Goal: Transaction & Acquisition: Purchase product/service

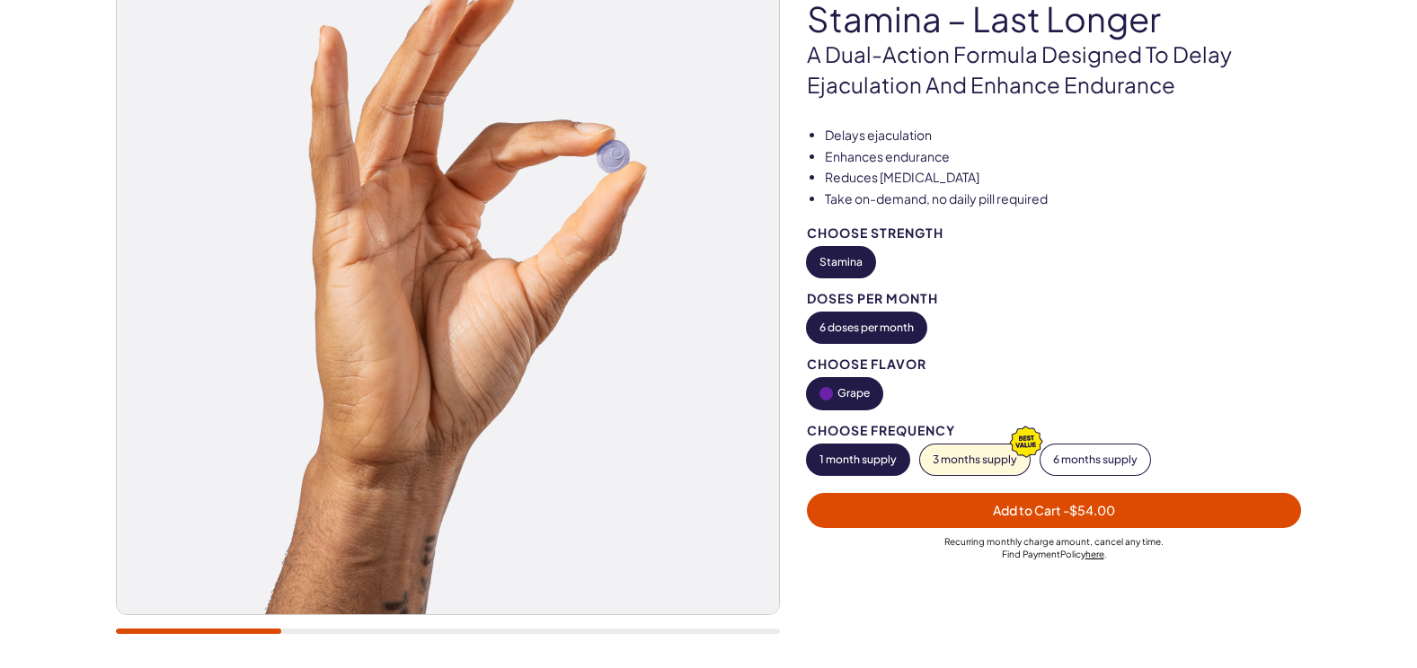
scroll to position [275, 0]
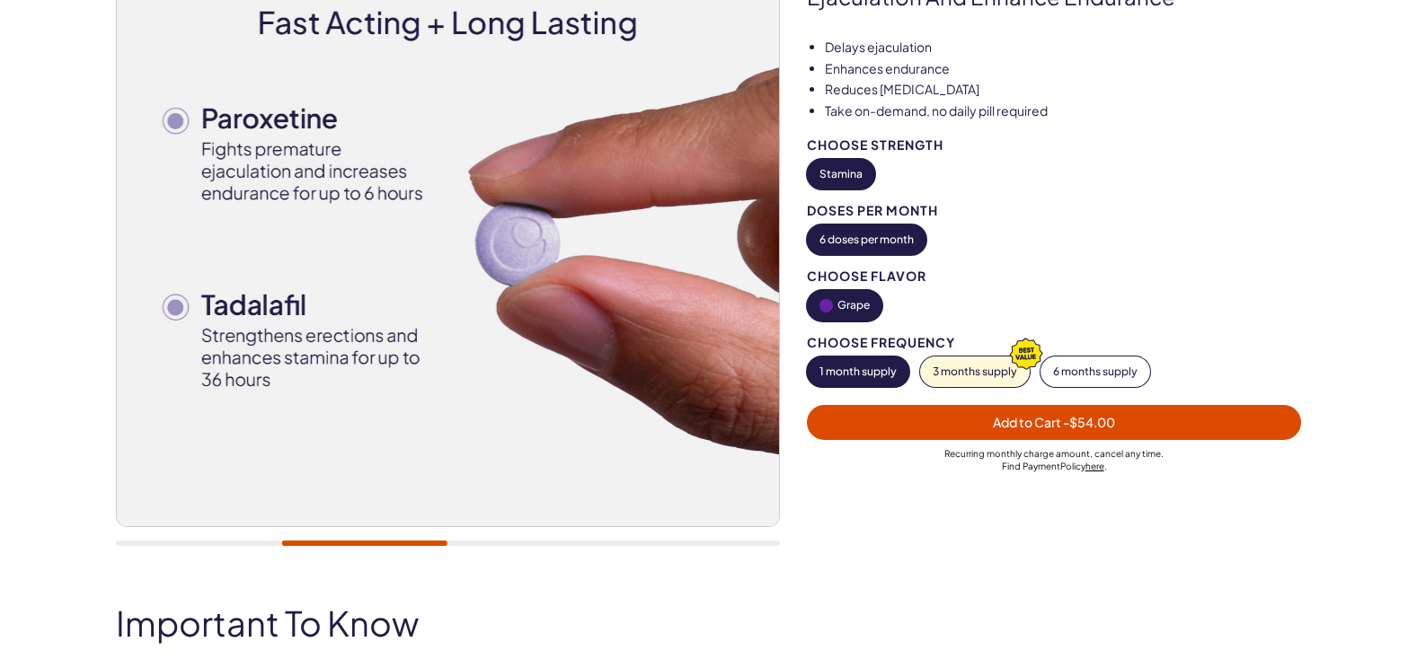
click at [1056, 418] on span "Add to Cart - $54.00" at bounding box center [1054, 422] width 122 height 16
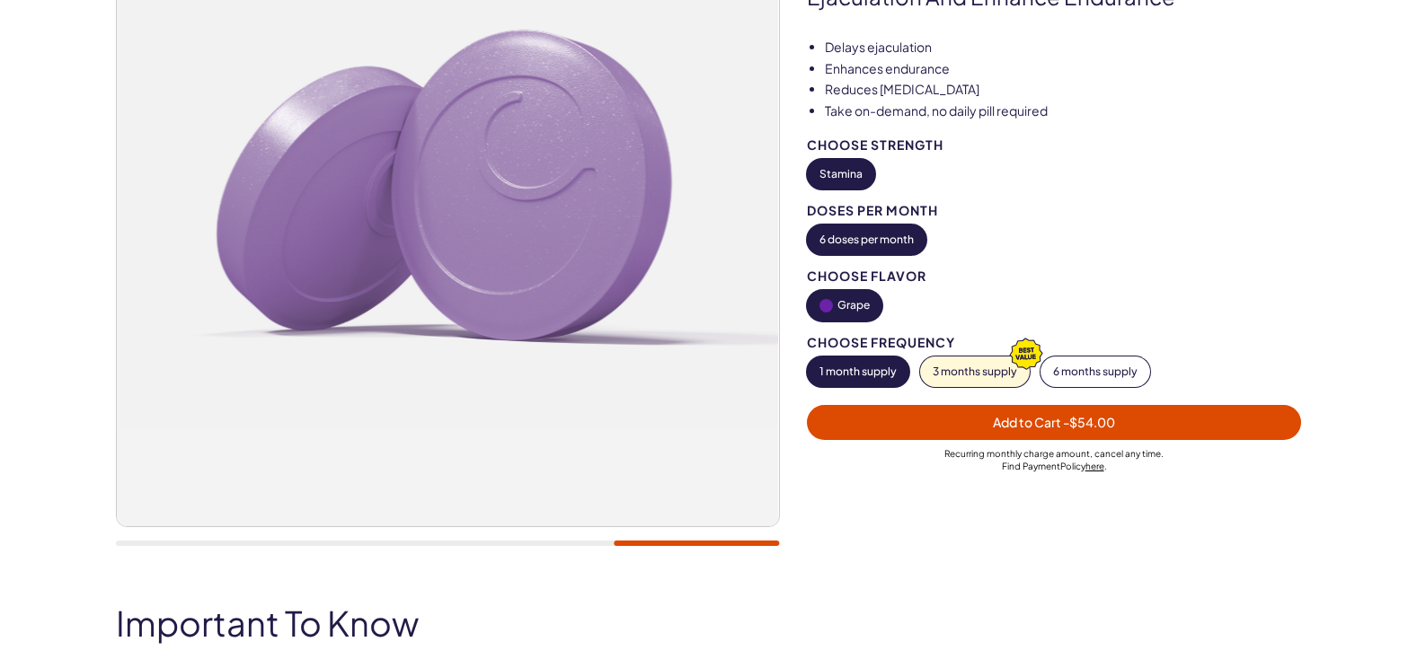
click at [1103, 427] on span "- $54.00" at bounding box center [1089, 422] width 52 height 16
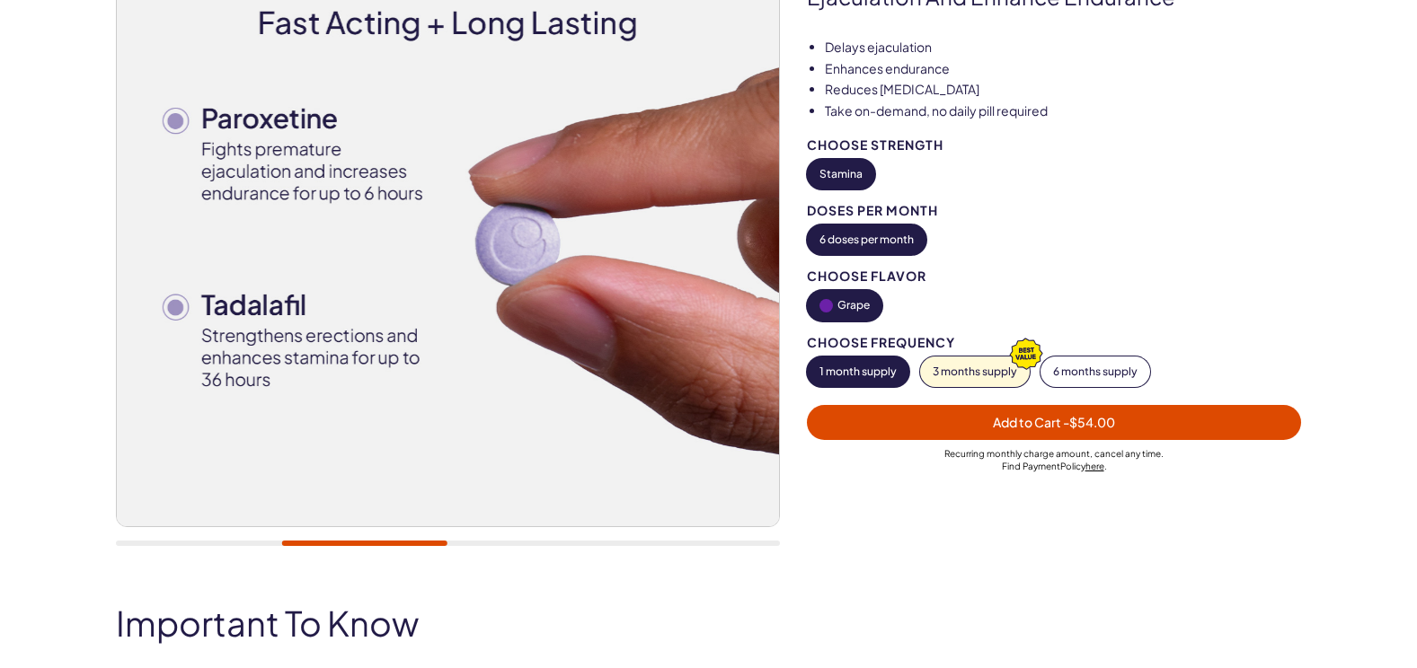
click at [1073, 414] on span "- $54.00" at bounding box center [1089, 422] width 52 height 16
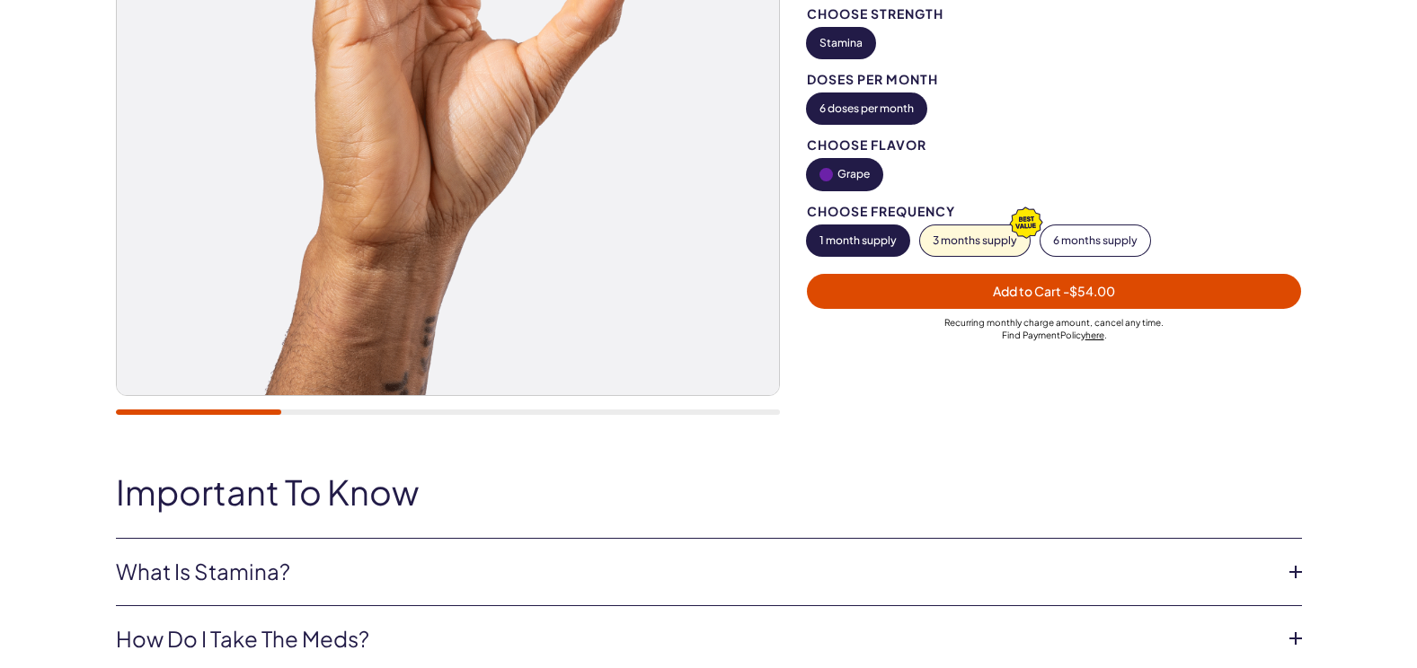
scroll to position [505, 0]
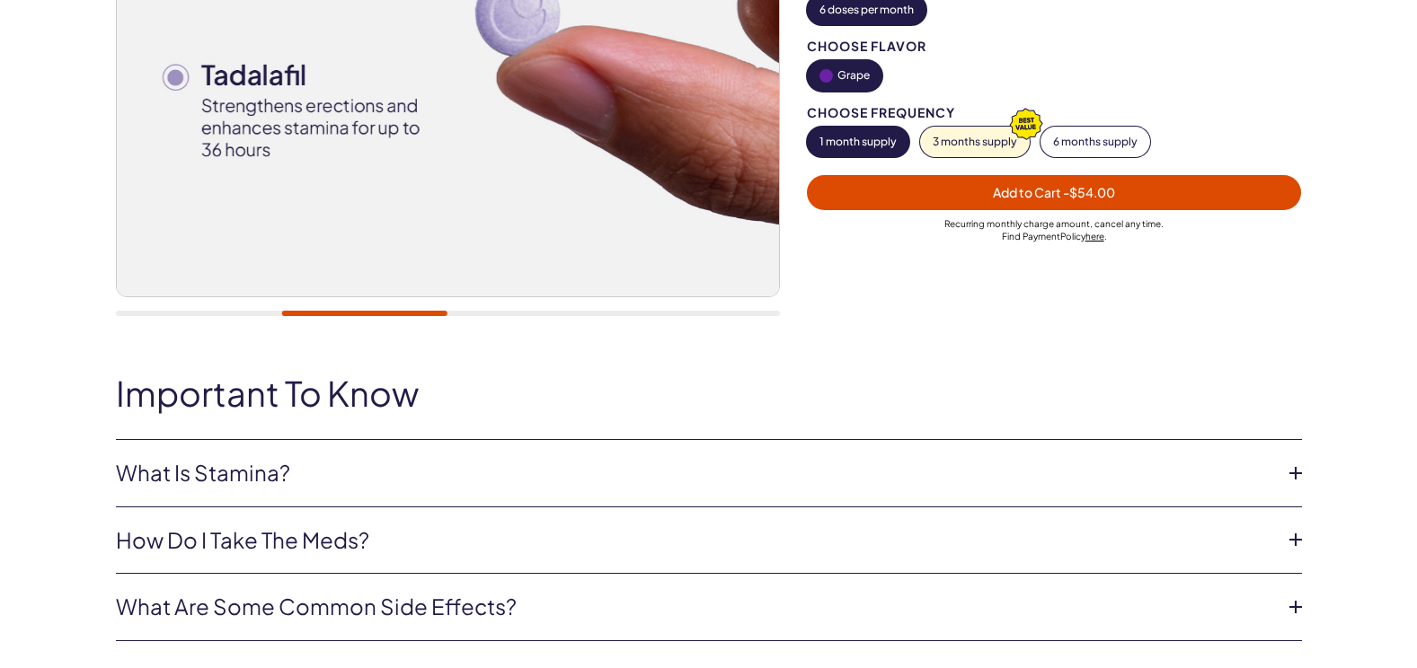
click at [1303, 470] on icon at bounding box center [1295, 473] width 27 height 27
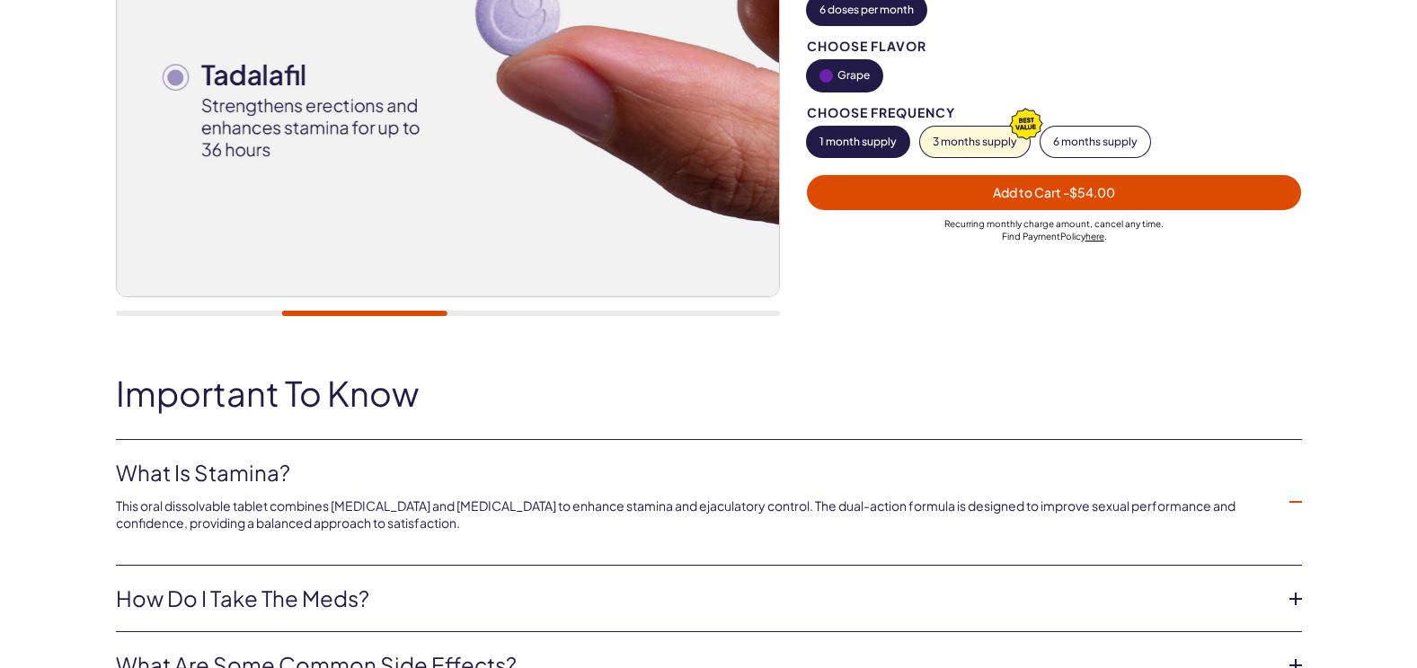
click at [1298, 590] on icon at bounding box center [1295, 599] width 27 height 27
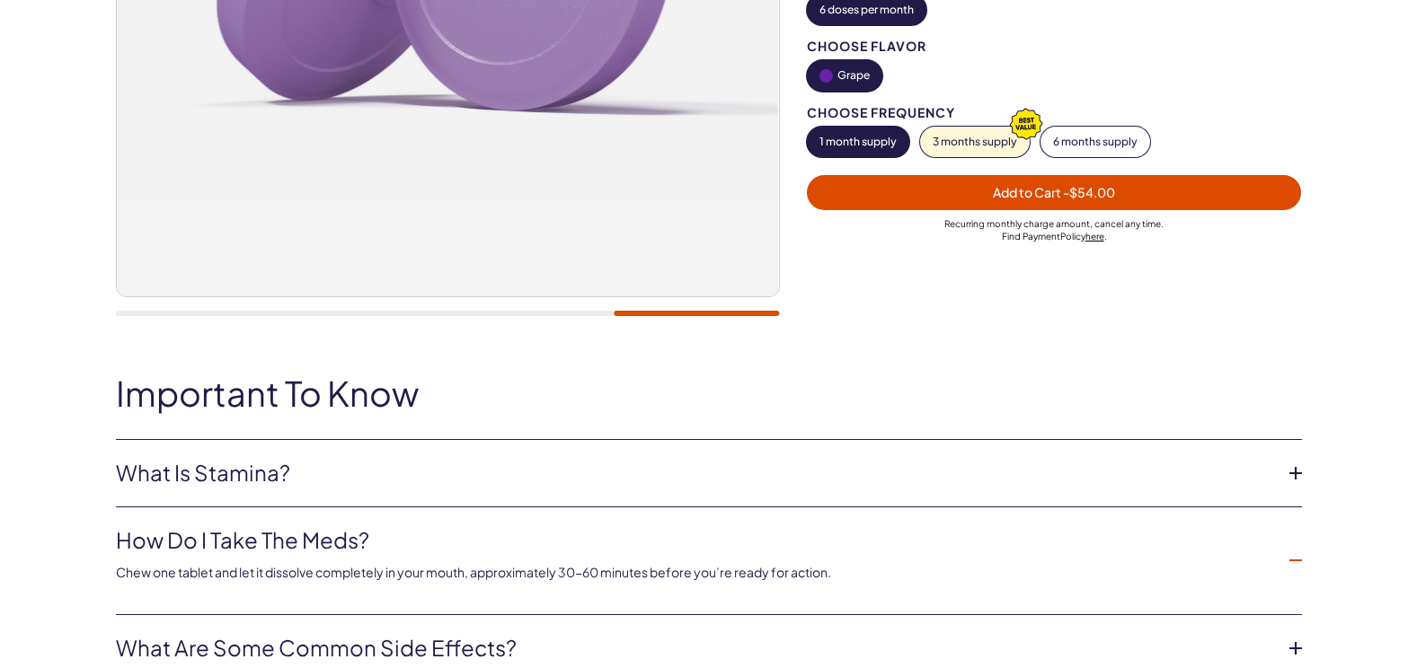
click at [1292, 637] on icon at bounding box center [1295, 648] width 27 height 27
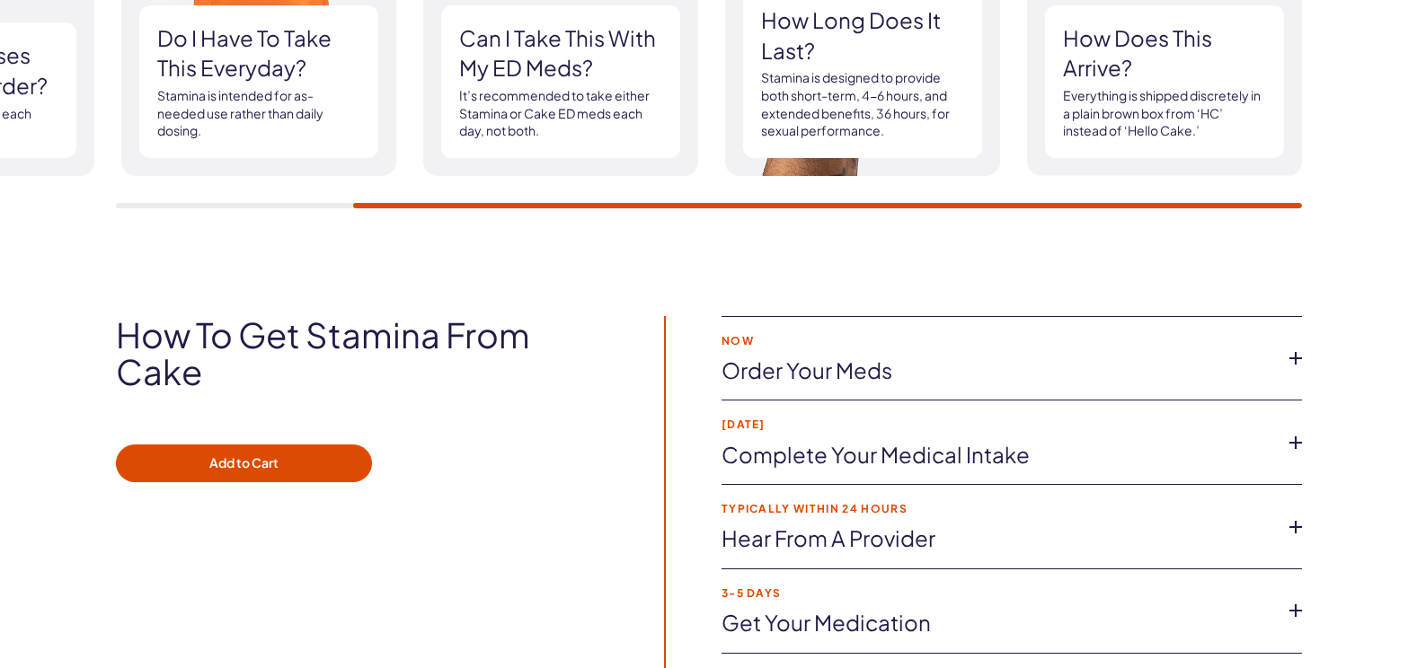
scroll to position [2536, 0]
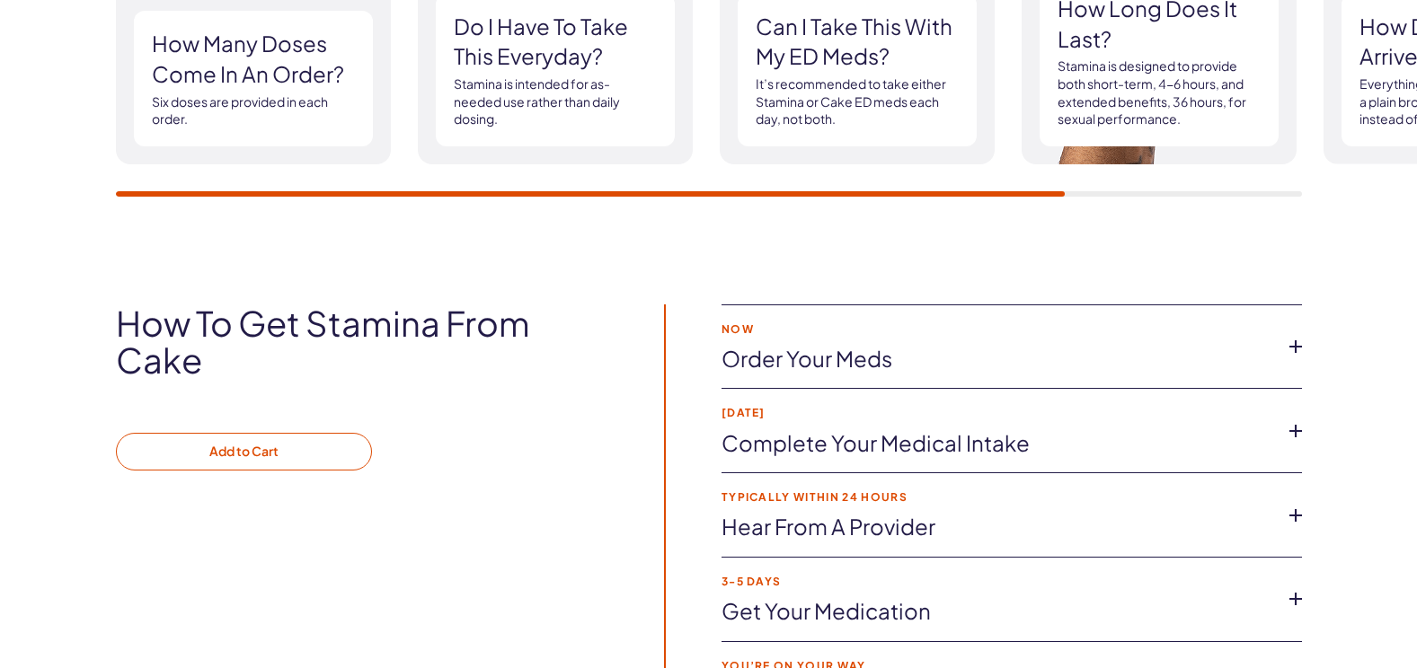
click at [216, 433] on button "Add to Cart" at bounding box center [244, 452] width 256 height 38
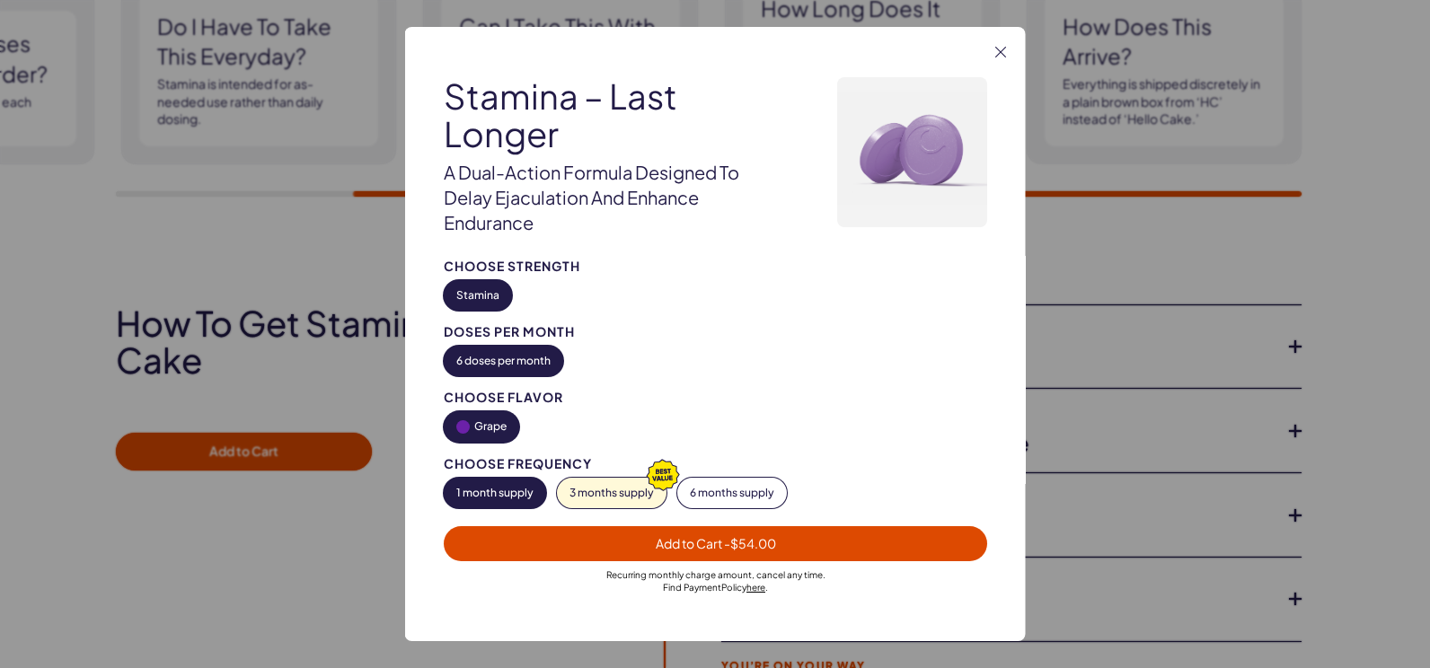
click at [713, 543] on span "Add to Cart - $54.00" at bounding box center [715, 543] width 120 height 16
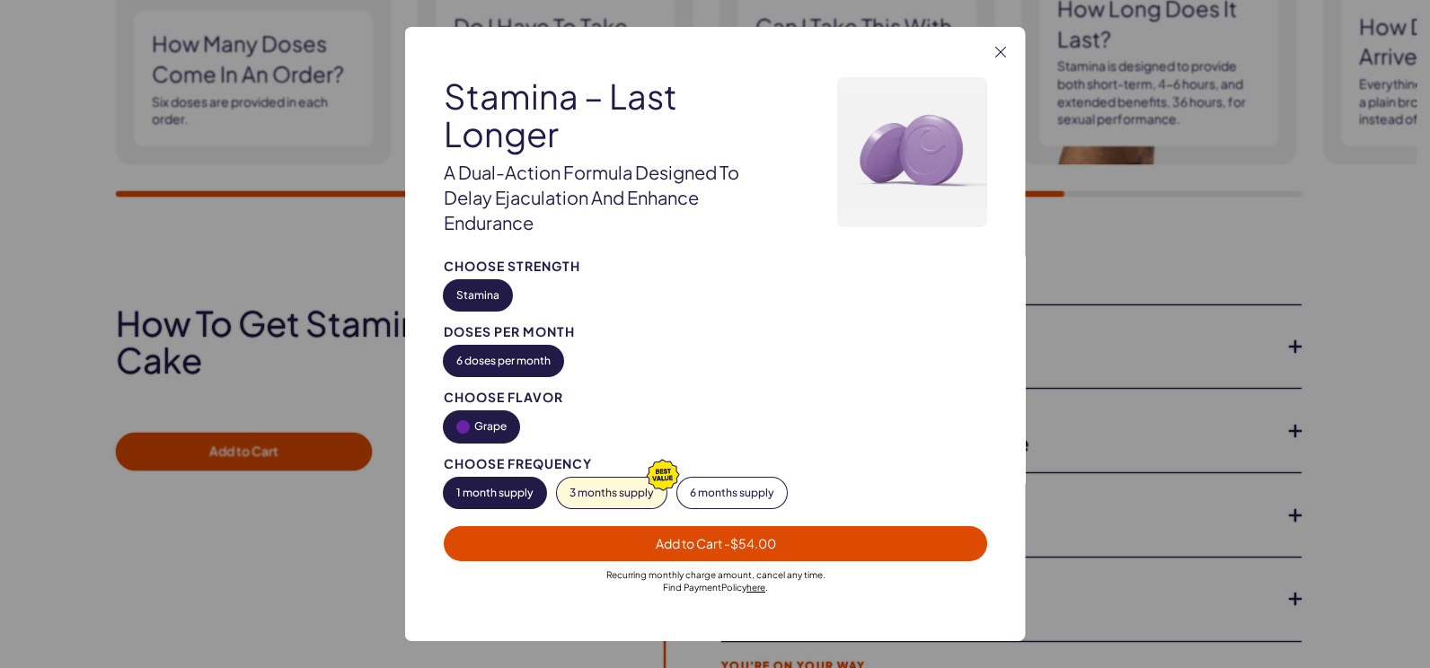
click at [713, 543] on span "Add to Cart - $54.00" at bounding box center [715, 543] width 120 height 16
click at [1000, 55] on icon "button" at bounding box center [1000, 52] width 11 height 11
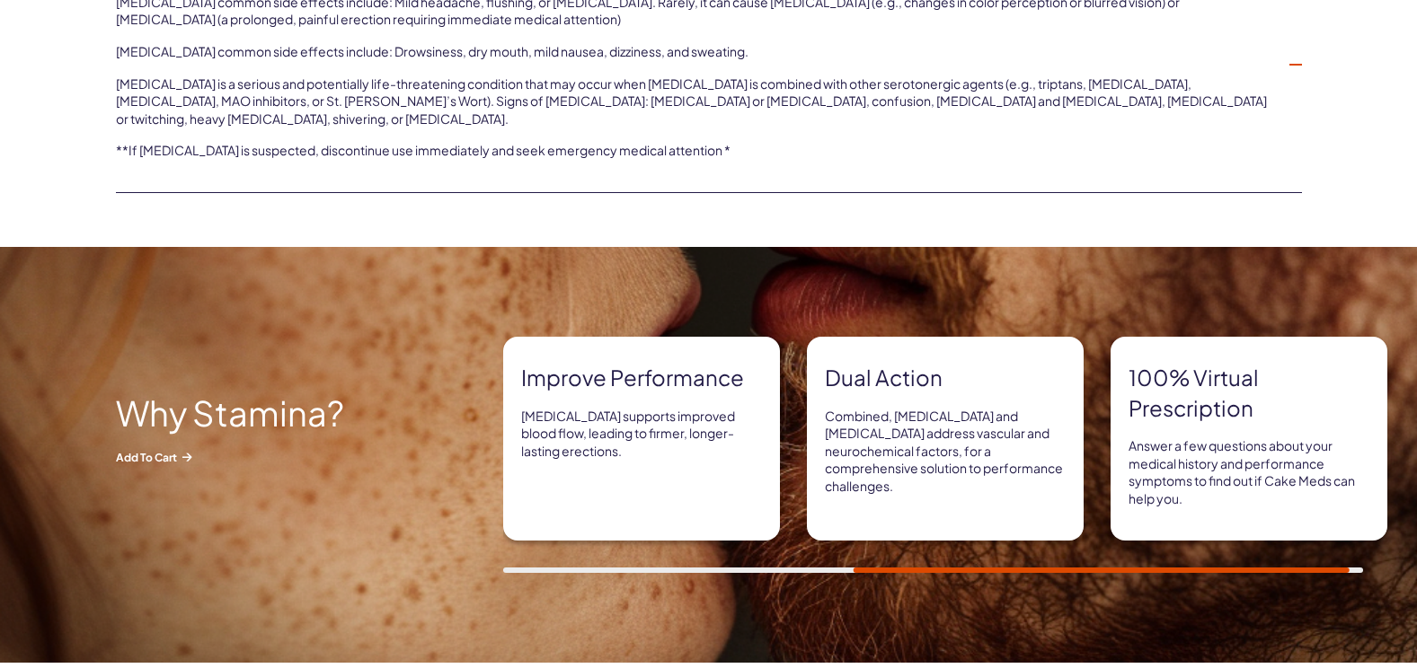
scroll to position [0, 0]
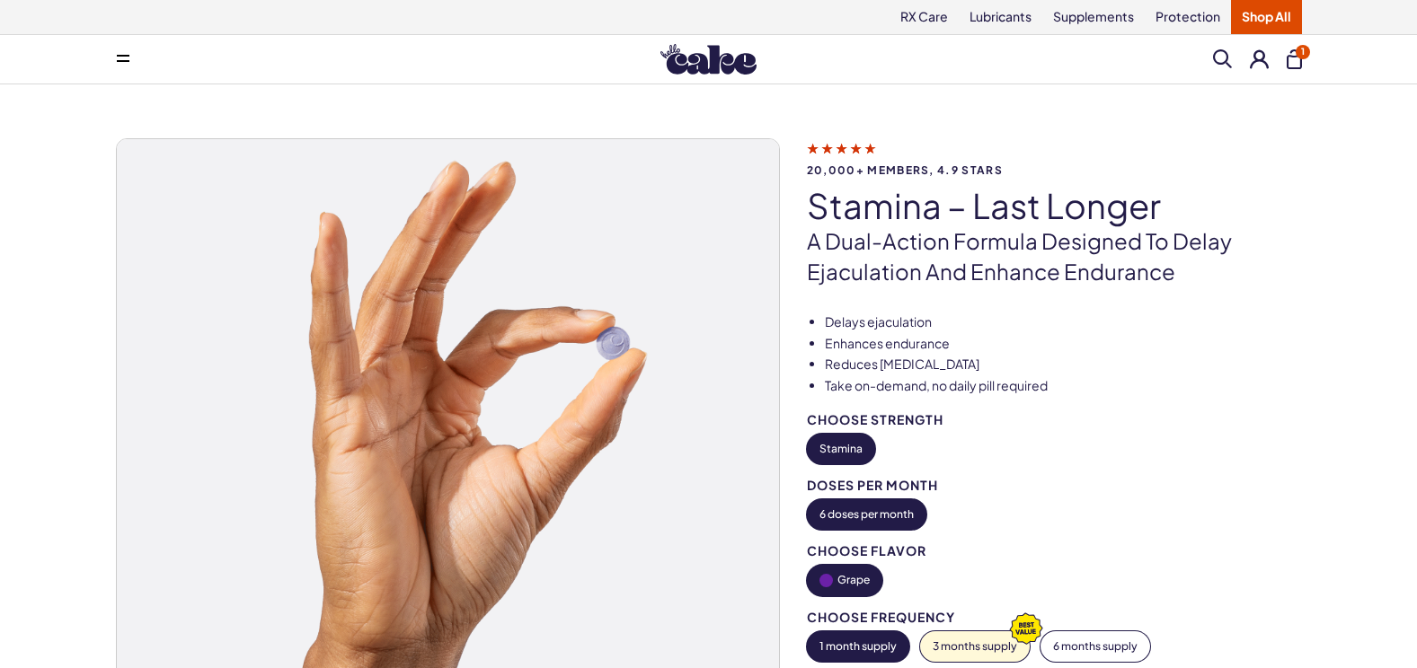
click at [1291, 57] on button "1" at bounding box center [1293, 59] width 15 height 20
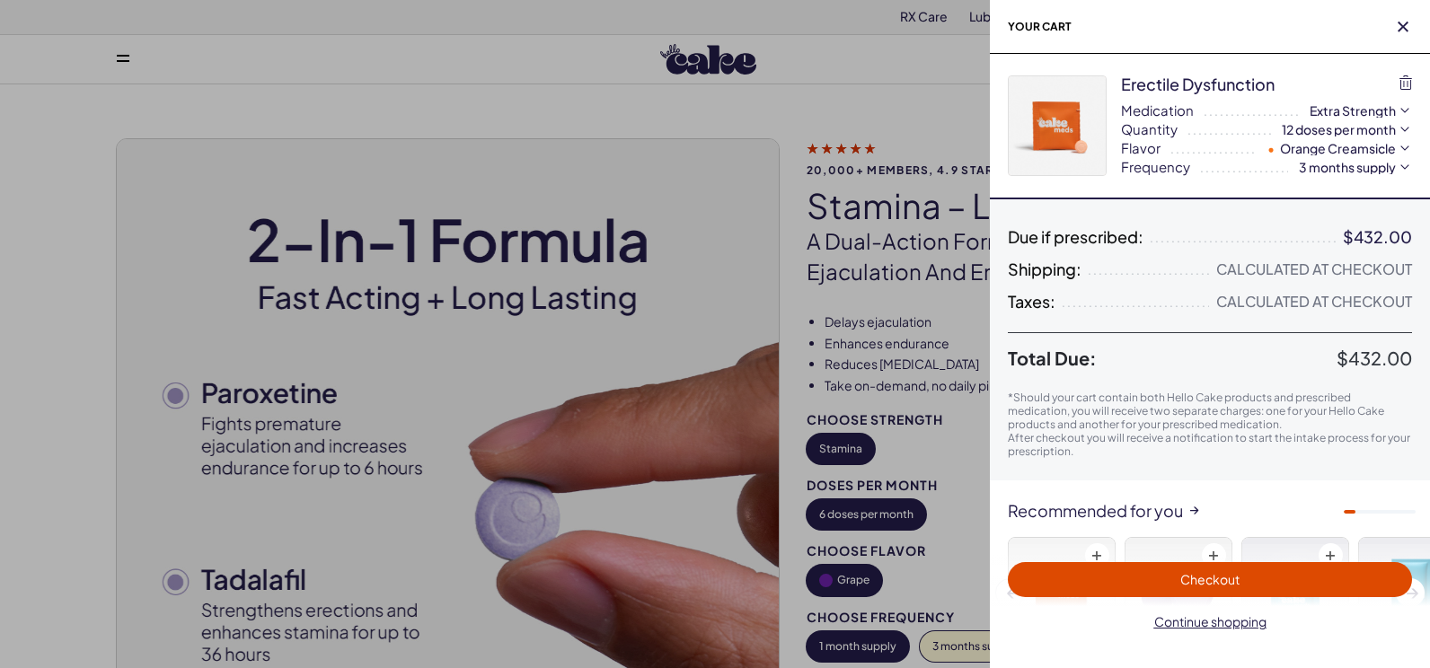
drag, startPoint x: 1429, startPoint y: 282, endPoint x: 1429, endPoint y: 374, distance: 91.6
click at [1416, 374] on div "Due if prescribed: $432.00 Shipping: Calculated at Checkout Taxes: Calculated a…" at bounding box center [1210, 343] width 440 height 231
click at [1416, 384] on div "Due if prescribed: $432.00 Shipping: Calculated at Checkout Taxes: Calculated a…" at bounding box center [1210, 343] width 440 height 231
click at [1386, 659] on div "Checkout Continue shopping" at bounding box center [1210, 606] width 440 height 124
click at [1387, 659] on div "Checkout Continue shopping" at bounding box center [1210, 606] width 440 height 124
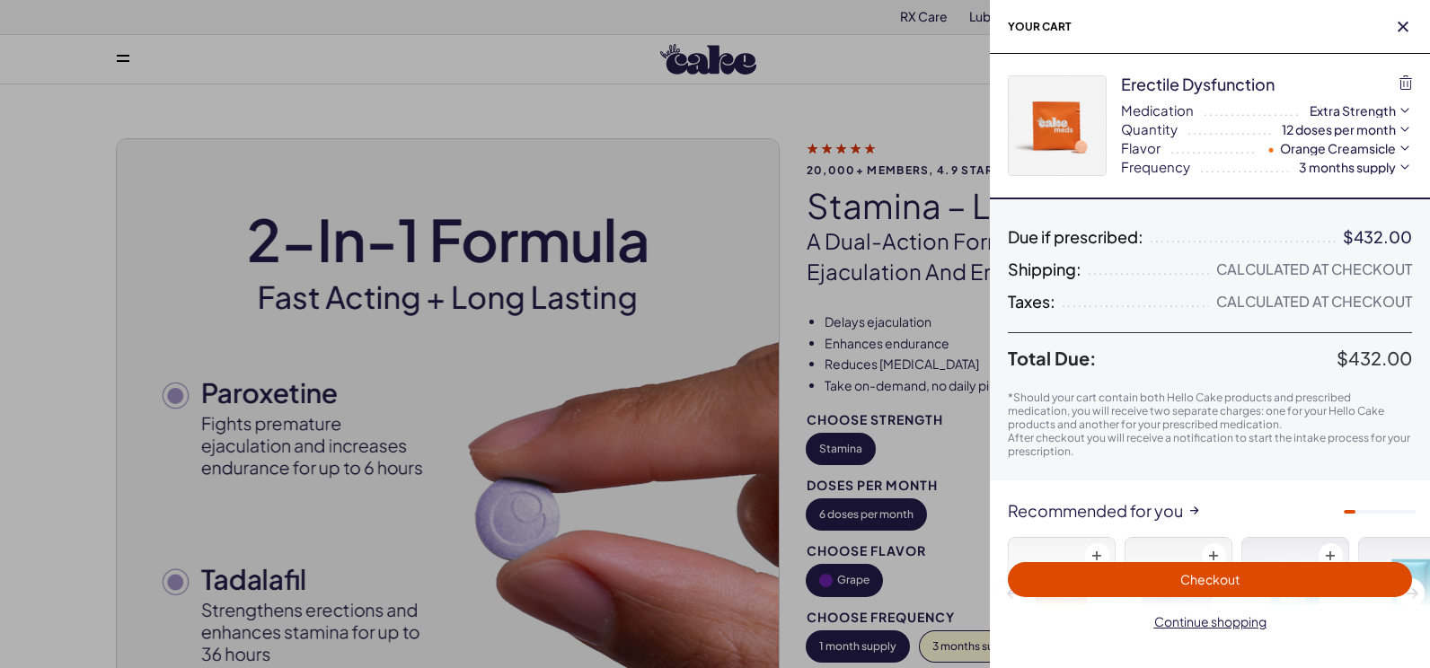
click at [1206, 573] on span "Checkout" at bounding box center [1209, 579] width 59 height 16
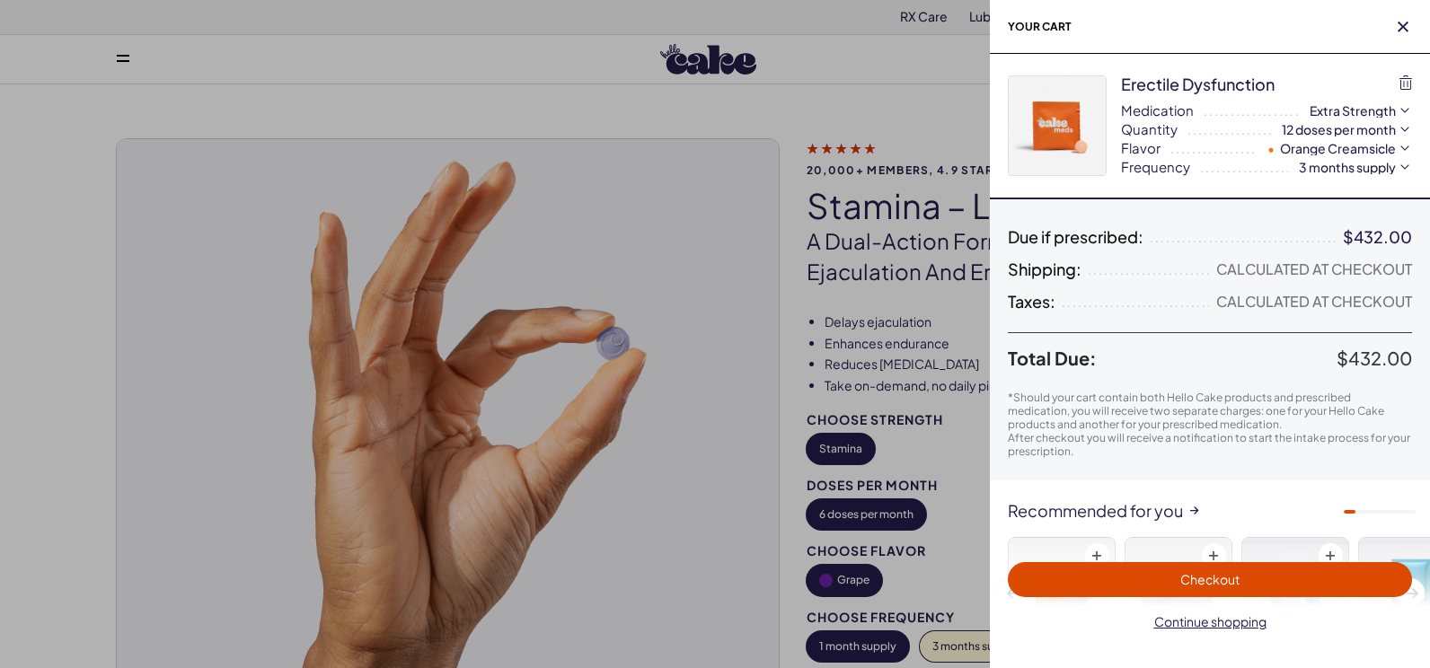
click at [1407, 17] on h2 "Your cart" at bounding box center [1210, 27] width 440 height 54
click at [1400, 22] on icon "button" at bounding box center [1403, 27] width 11 height 11
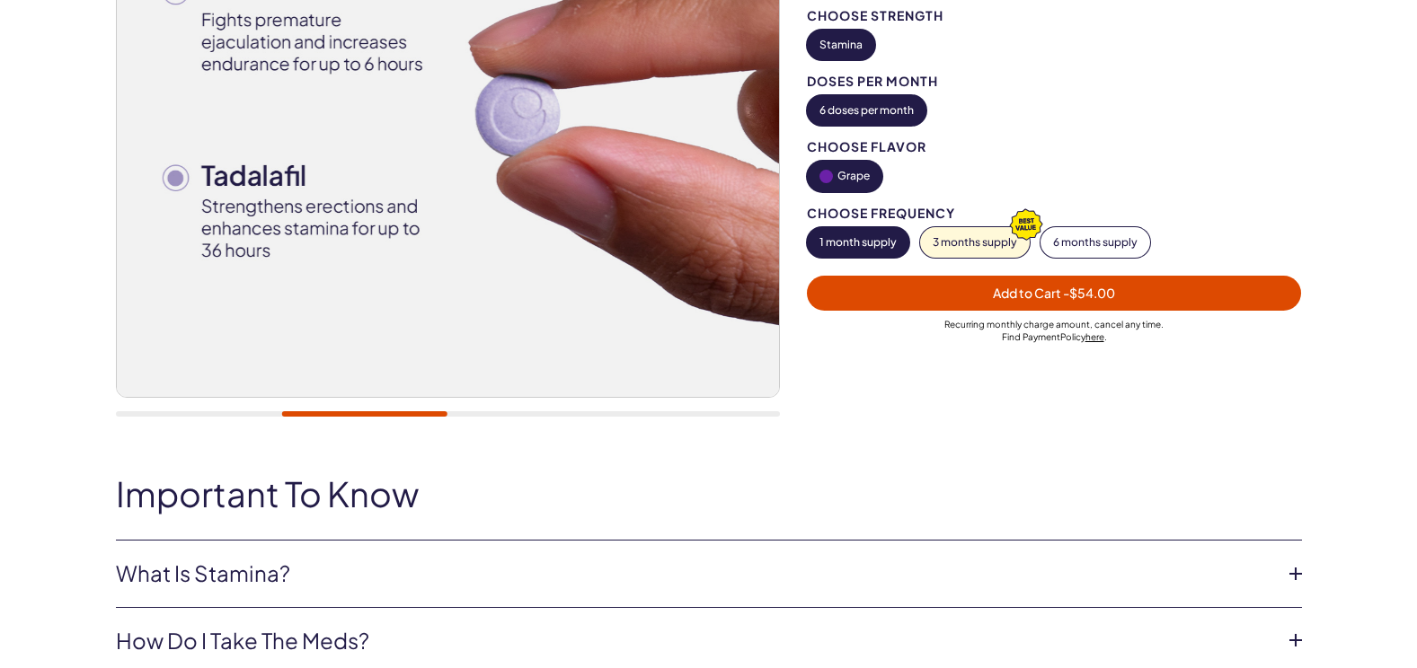
scroll to position [427, 0]
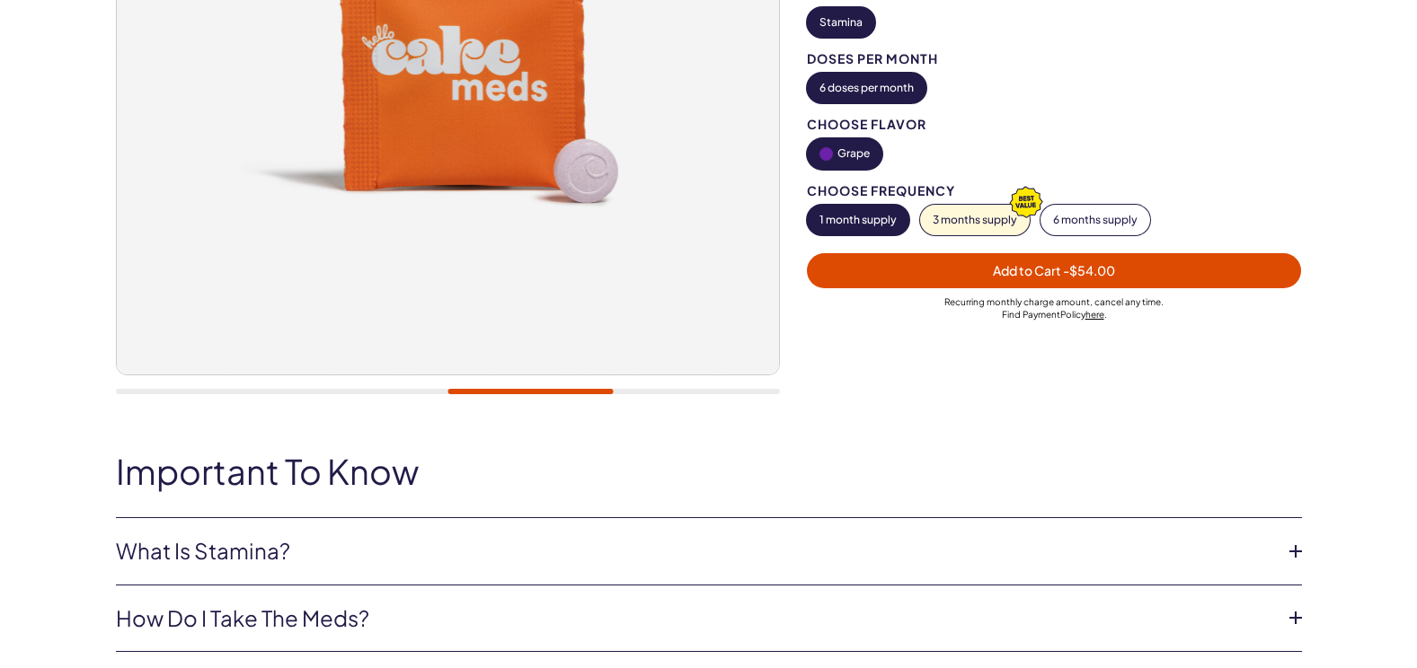
click at [1129, 270] on span "Add to Cart - $54.00" at bounding box center [1054, 271] width 473 height 21
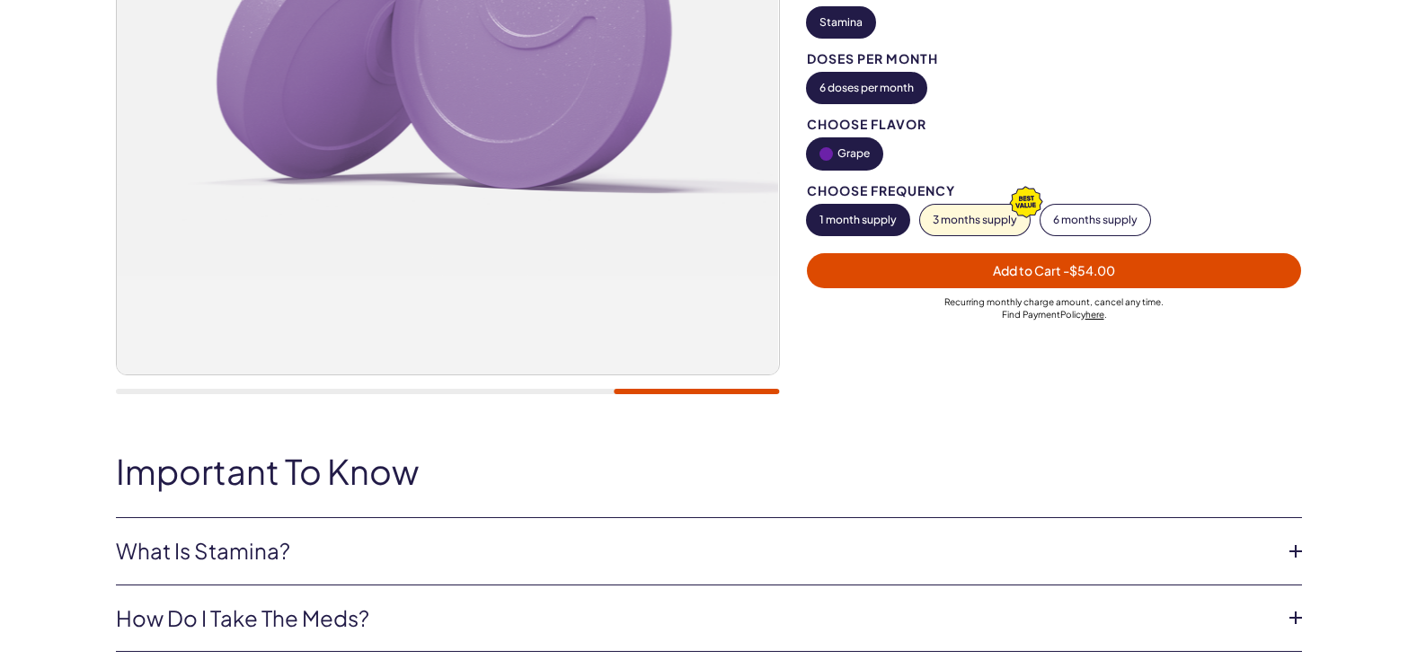
click at [1129, 270] on span "Add to Cart - $54.00" at bounding box center [1054, 271] width 473 height 21
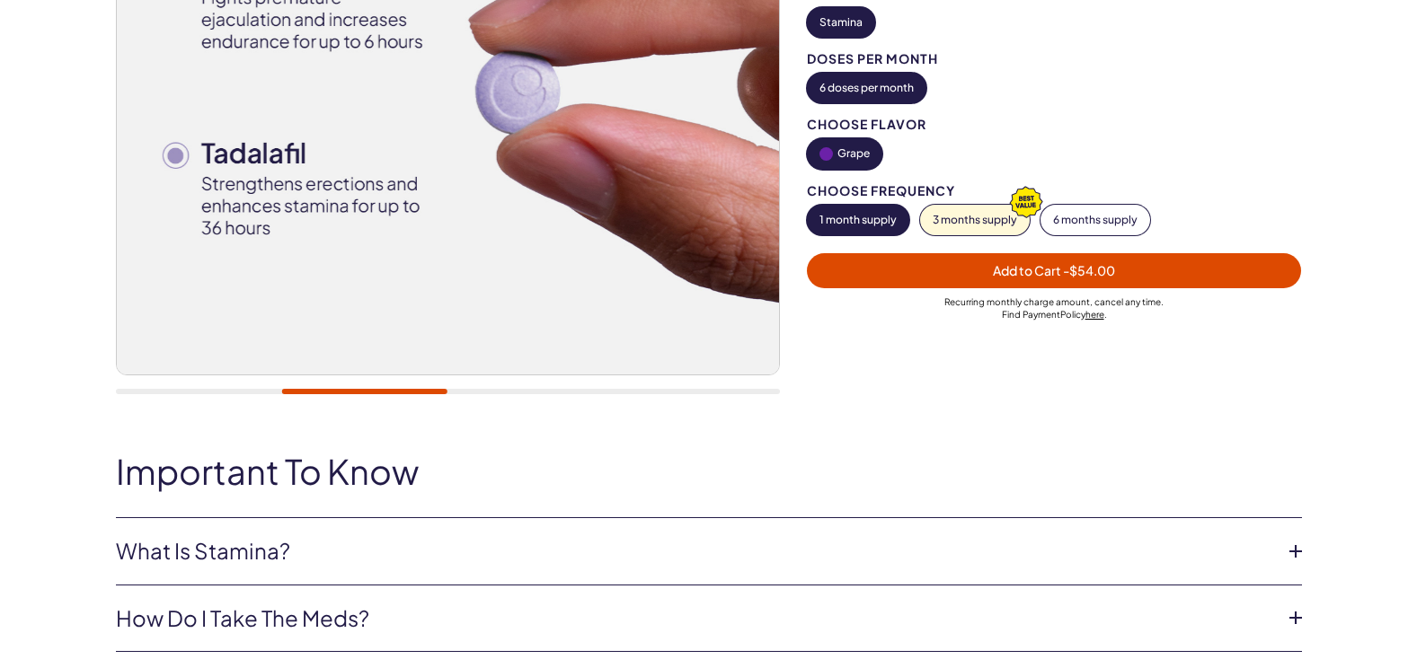
click at [1129, 270] on span "Add to Cart - $54.00" at bounding box center [1054, 271] width 473 height 21
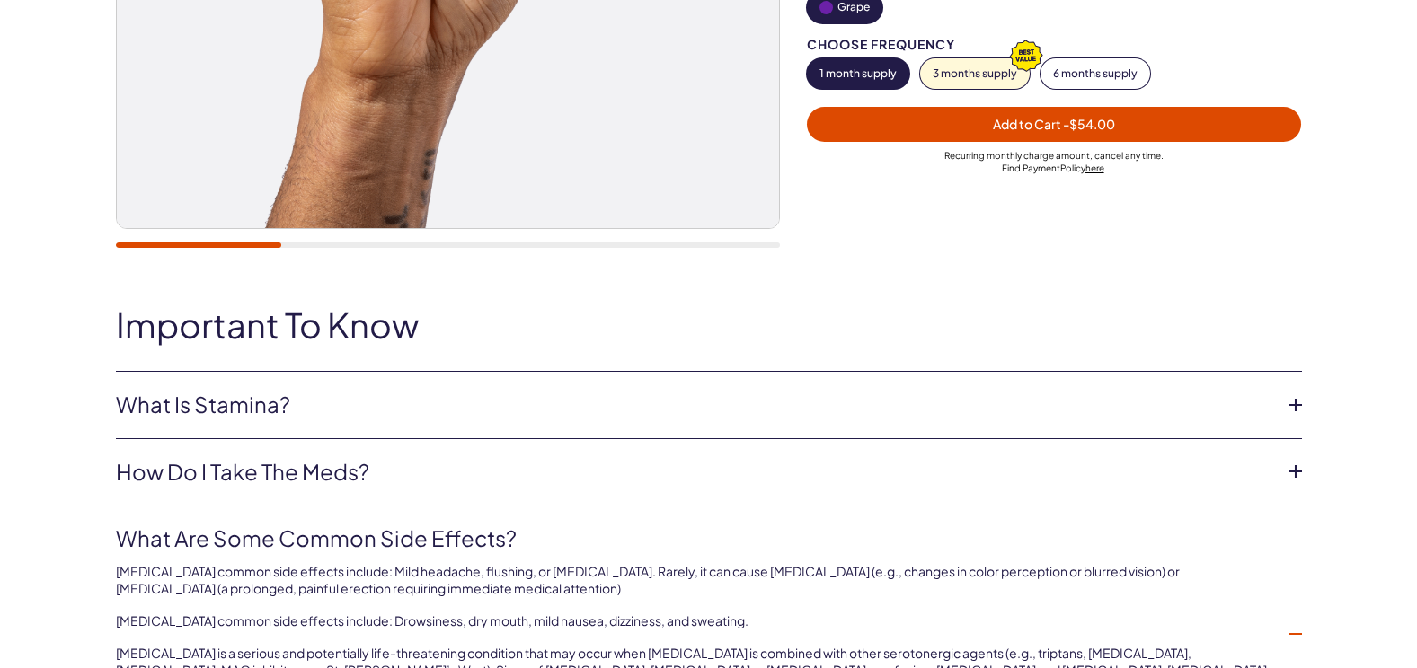
scroll to position [629, 0]
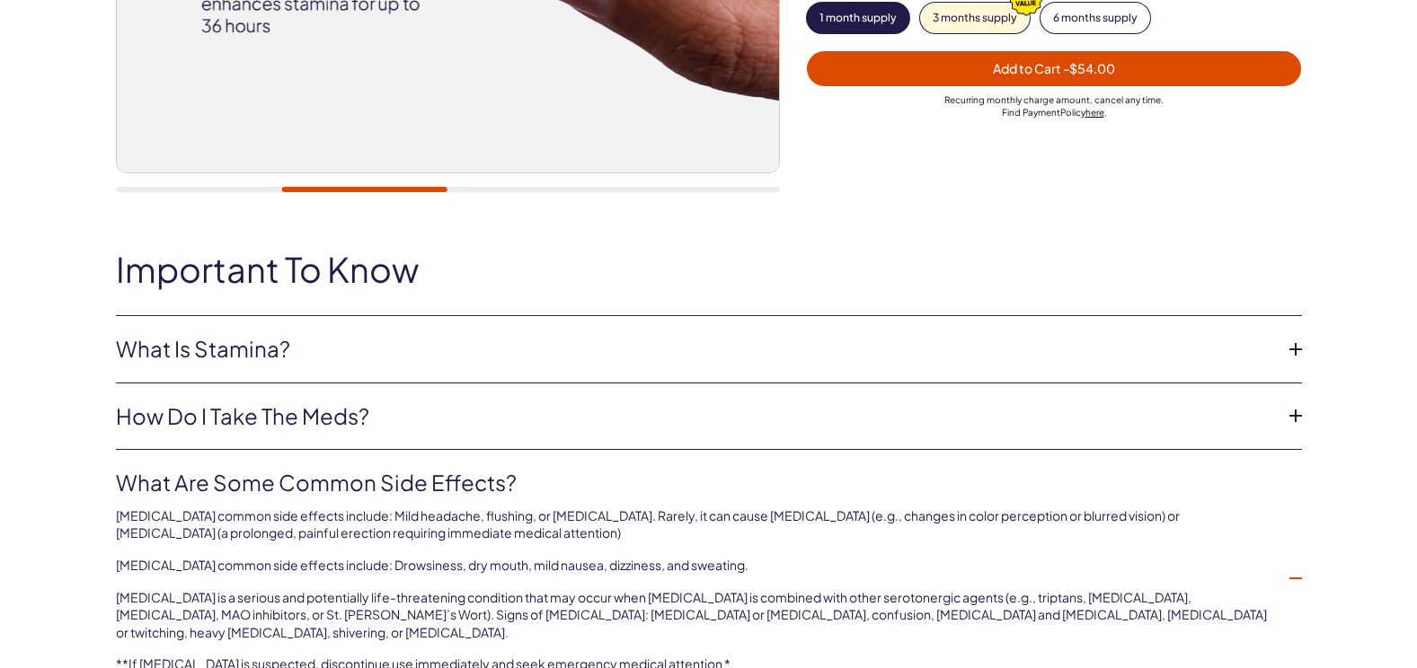
click at [1147, 61] on span "Add to Cart - $54.00" at bounding box center [1054, 68] width 473 height 21
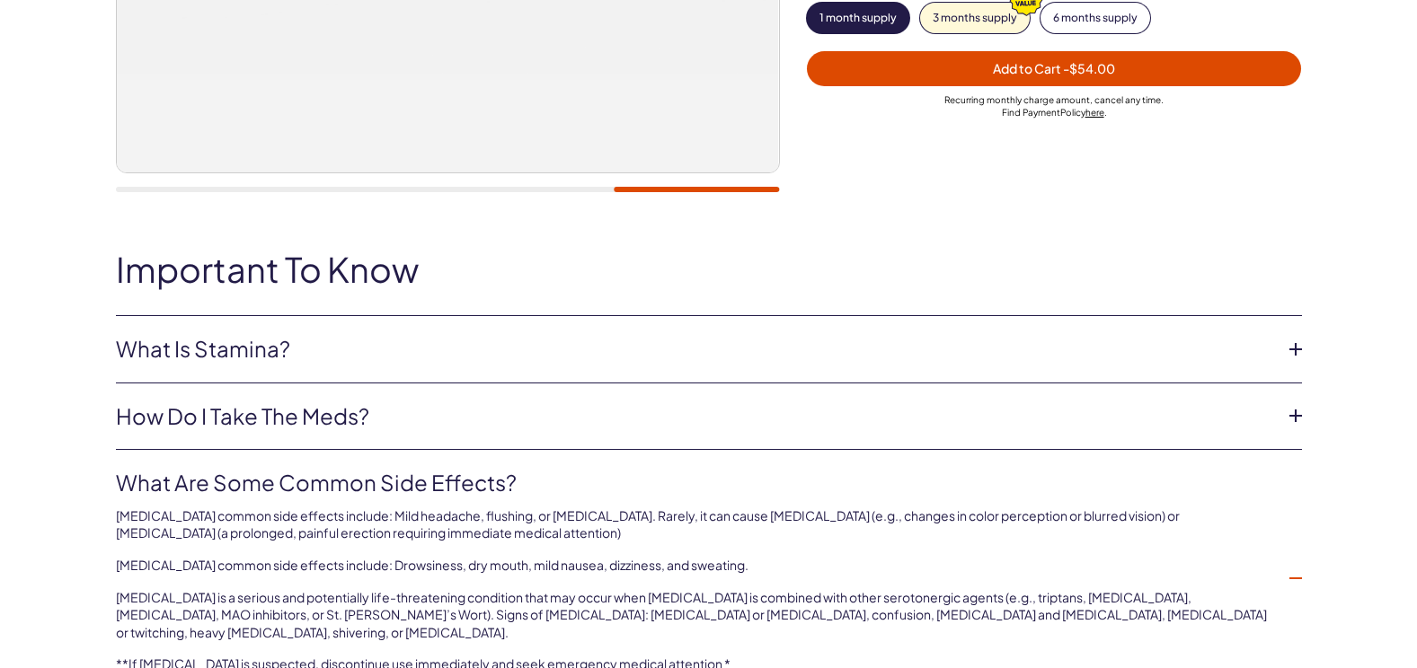
click at [1151, 61] on span "Add to Cart - $54.00" at bounding box center [1054, 68] width 473 height 21
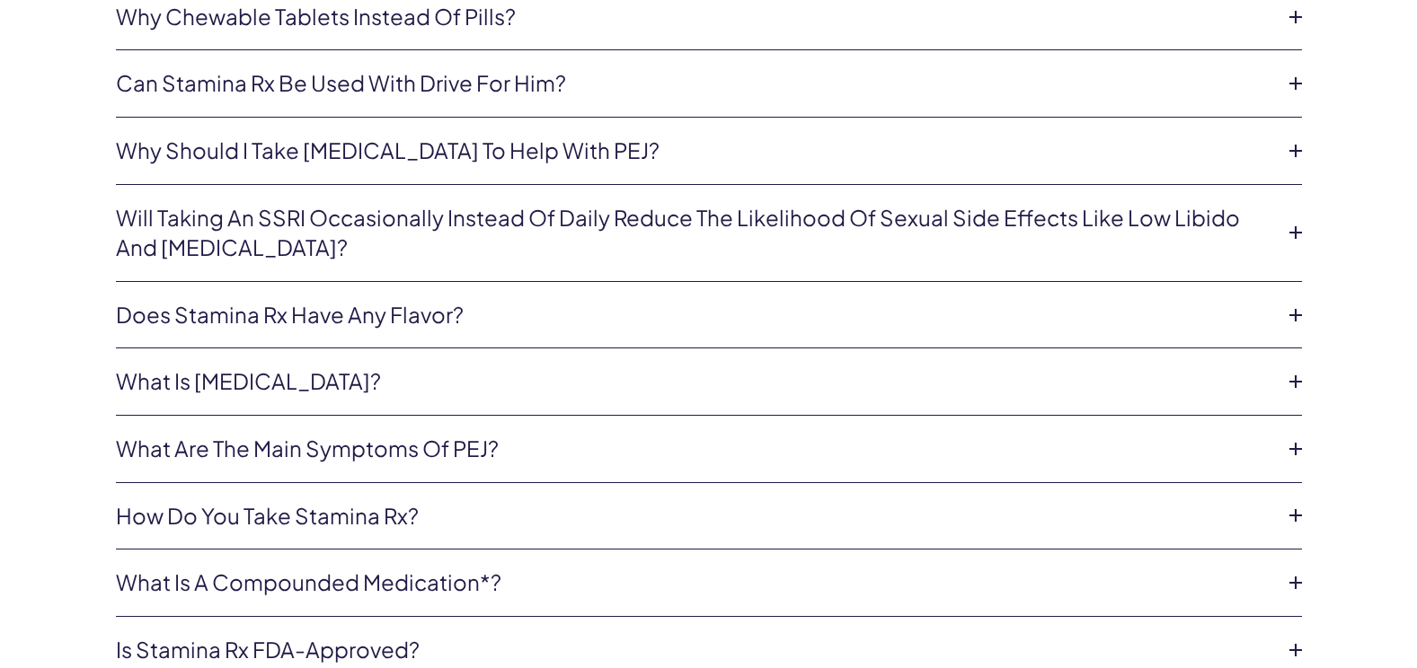
scroll to position [4820, 0]
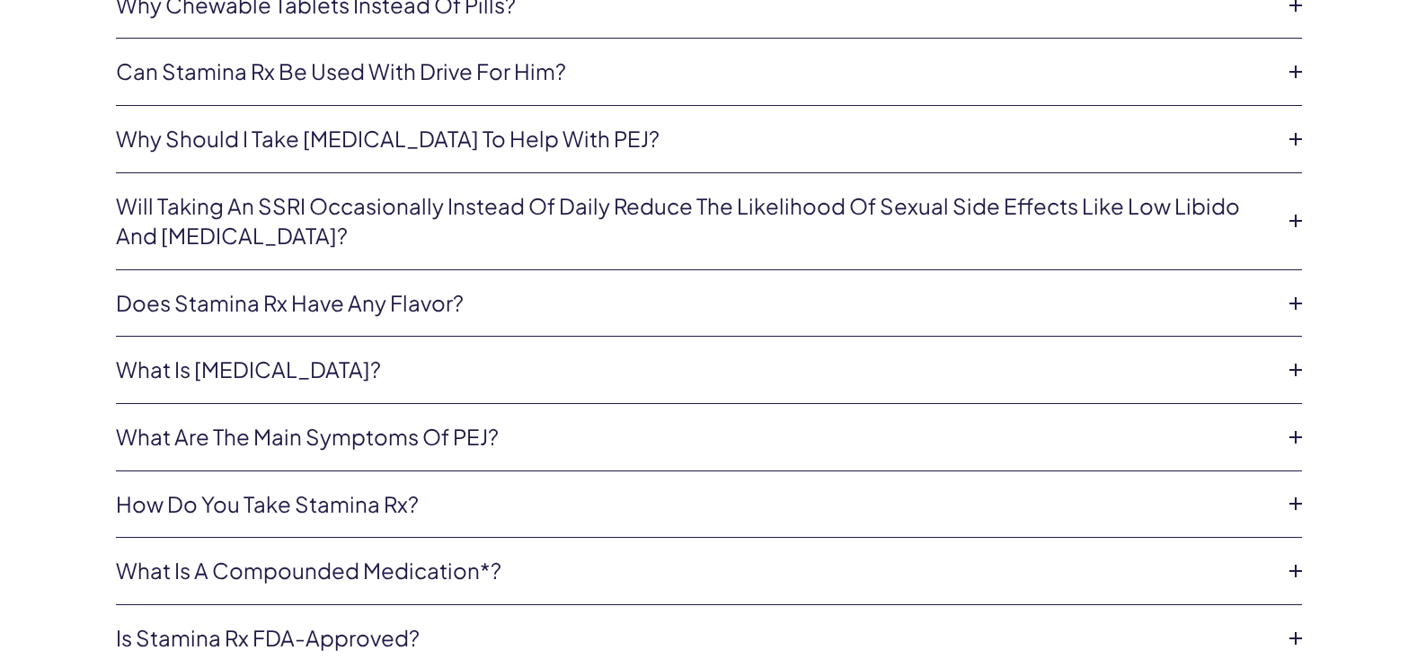
click at [552, 199] on link "Will taking an SSRI occasionally instead of daily reduce the likelihood of sexu…" at bounding box center [694, 221] width 1157 height 60
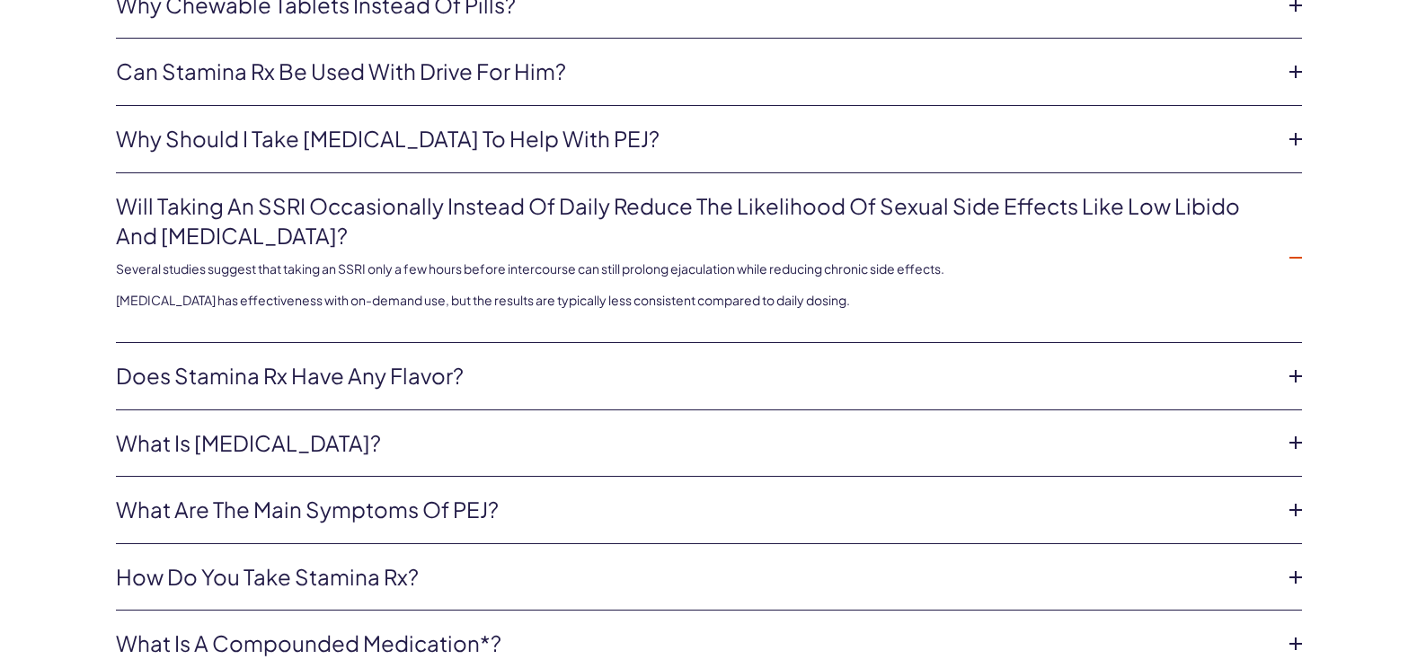
click at [870, 57] on link "Can Stamina Rx be used with Drive for Him?" at bounding box center [694, 72] width 1157 height 31
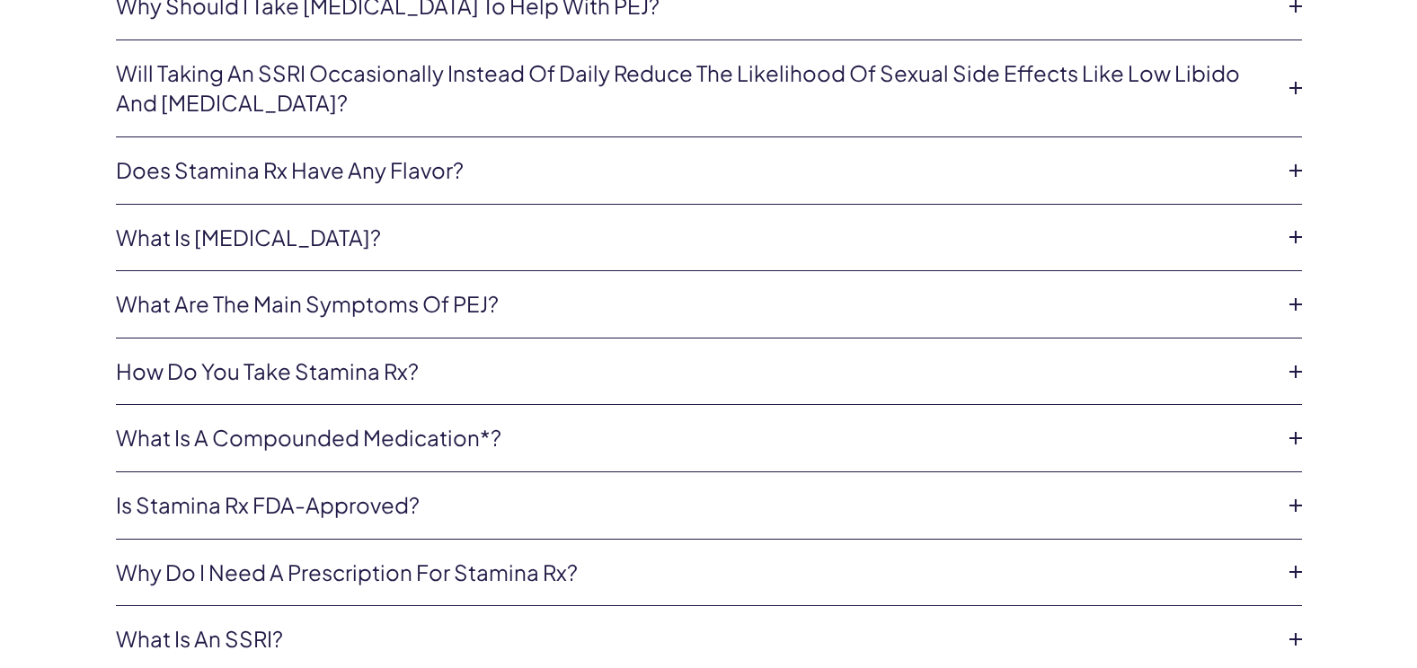
scroll to position [5057, 0]
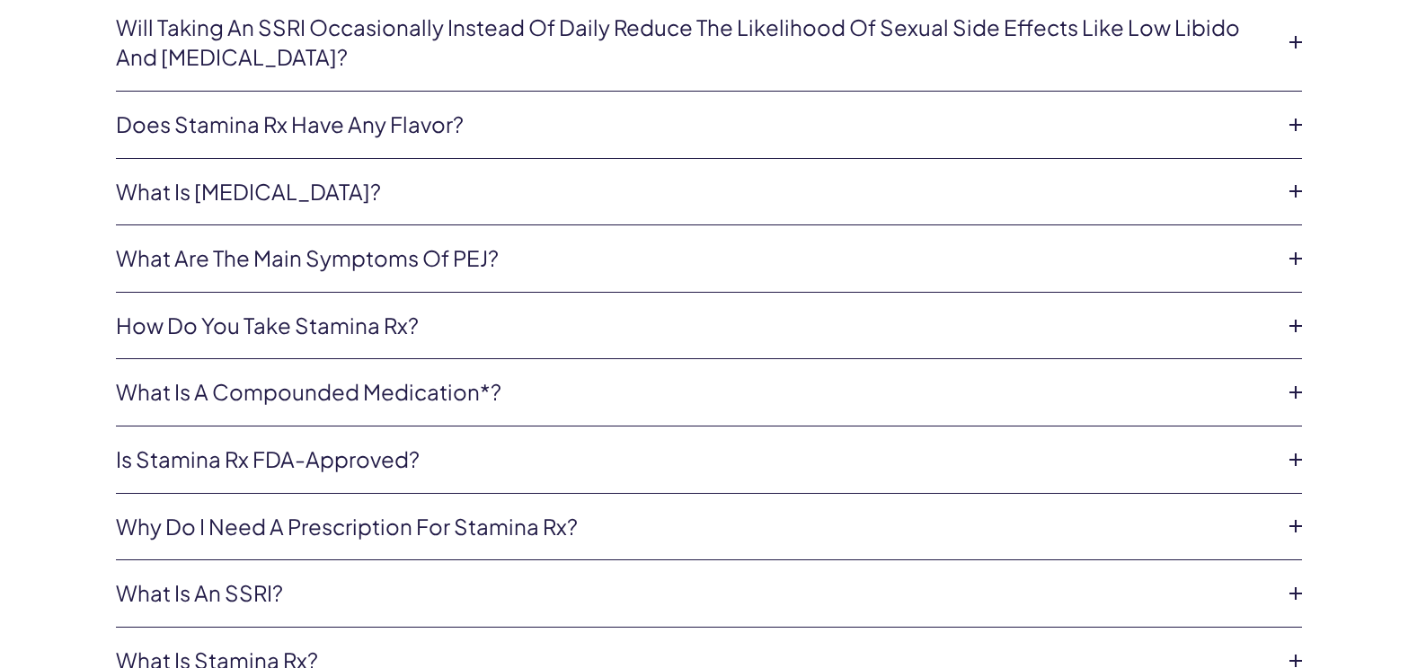
click at [586, 512] on link "Why do I need a prescription for Stamina Rx?" at bounding box center [694, 527] width 1157 height 31
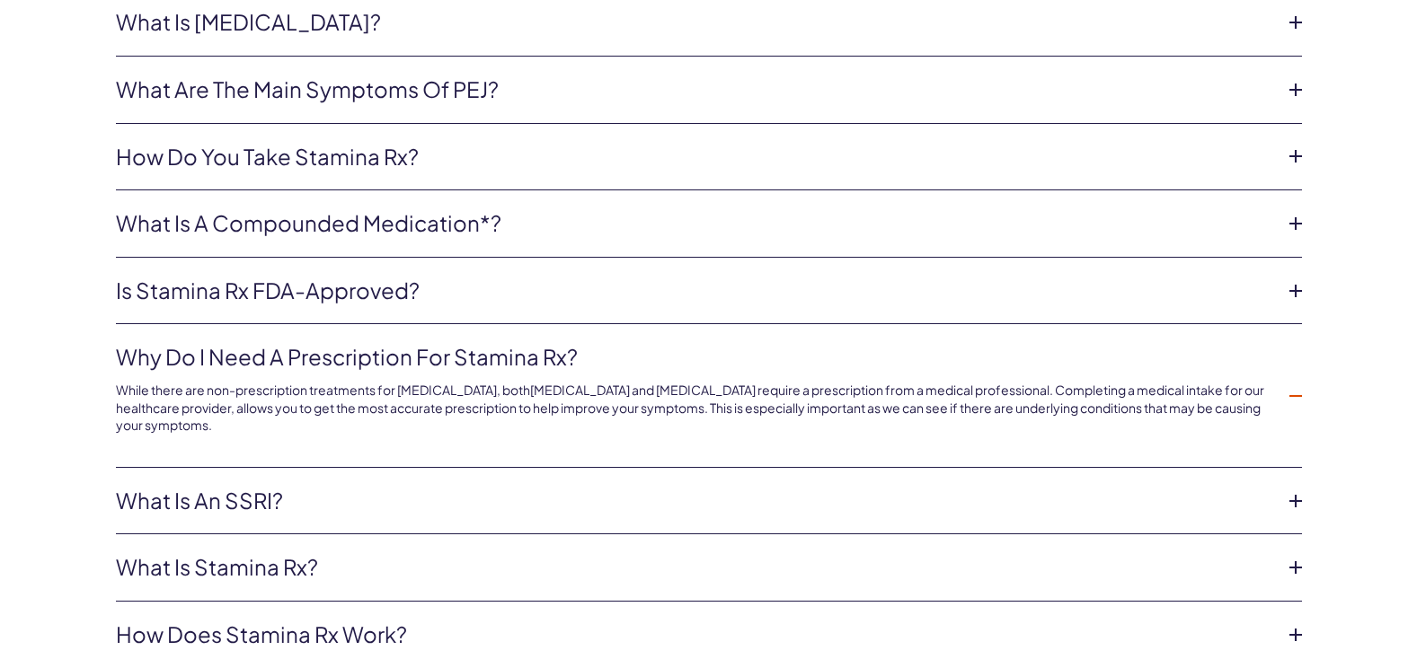
scroll to position [5247, 0]
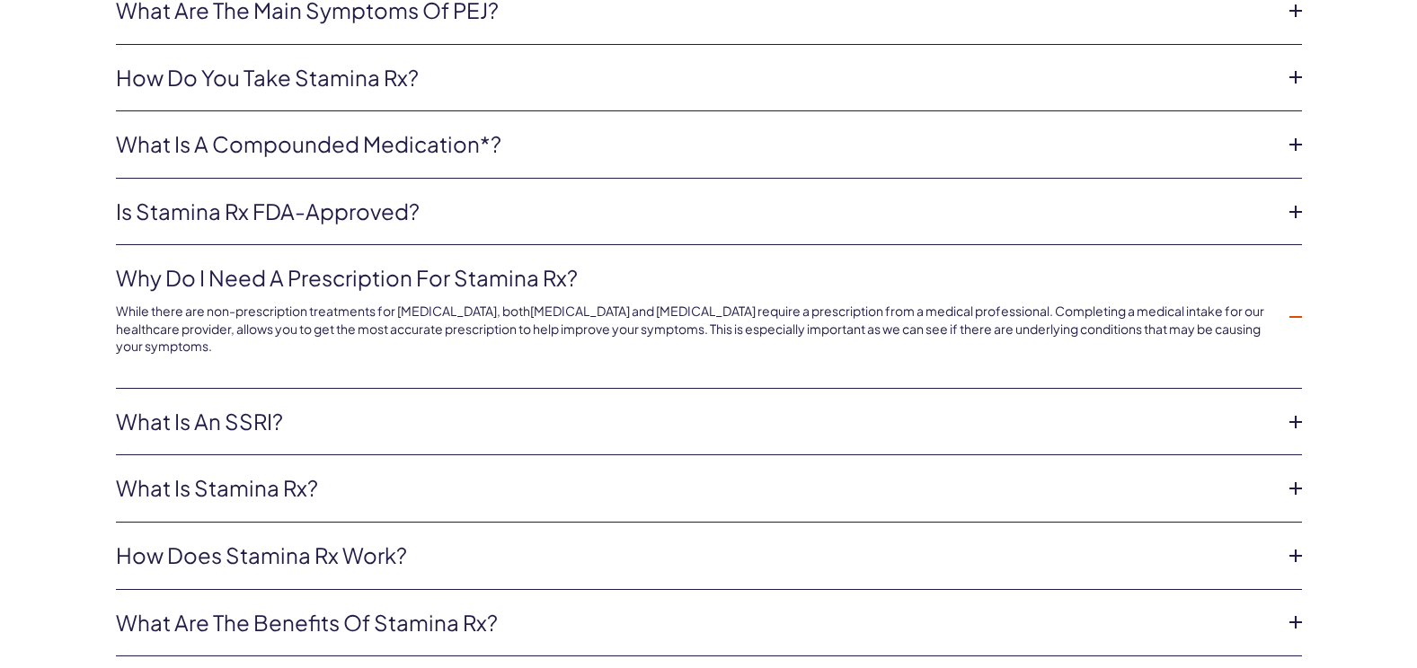
click at [331, 407] on link "What is an SSRI?" at bounding box center [694, 422] width 1157 height 31
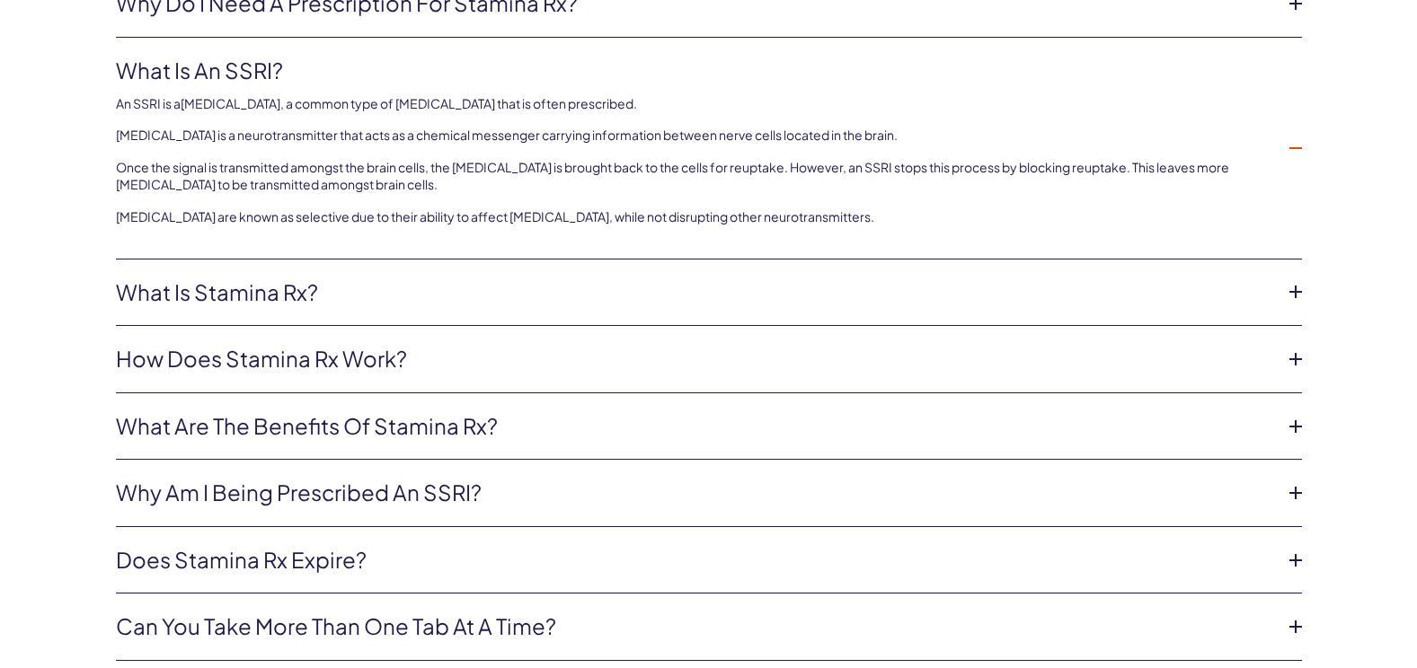
scroll to position [5579, 0]
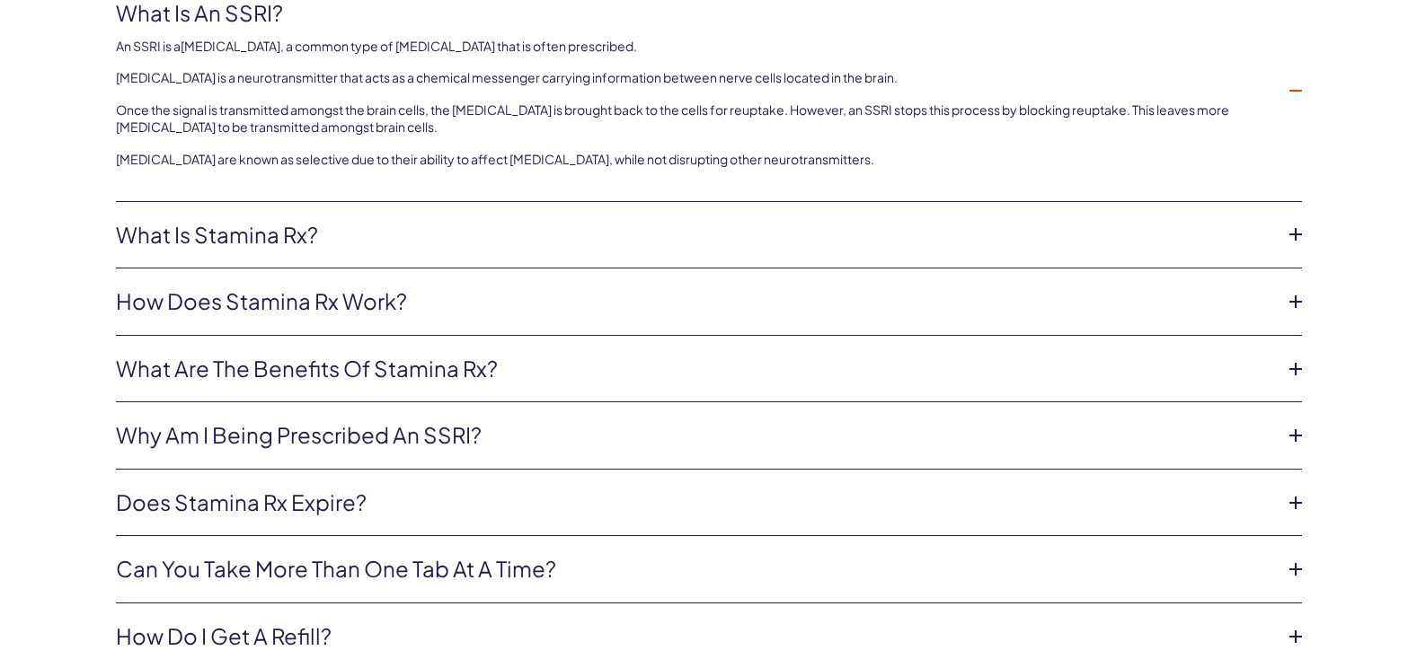
click at [569, 554] on link "Can you take more than one tab at a time?" at bounding box center [694, 569] width 1157 height 31
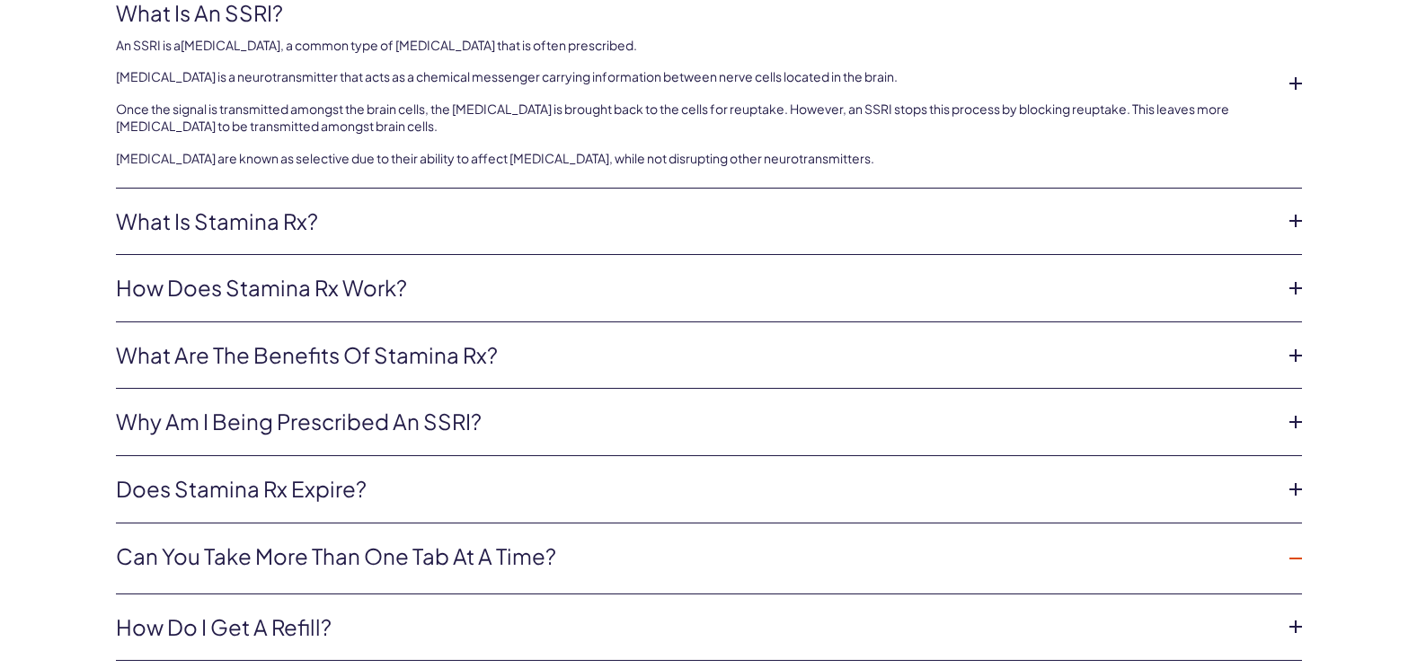
scroll to position [5502, 0]
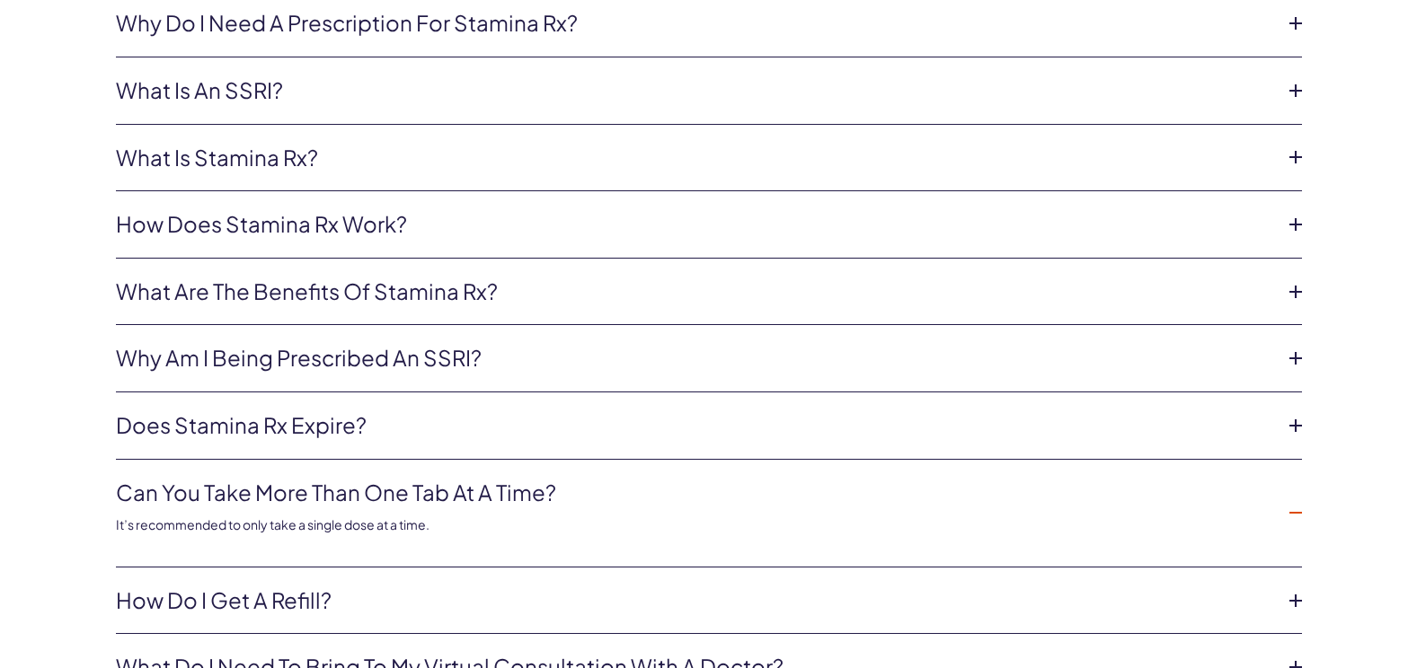
click at [1062, 634] on li "What do I need to bring to my virtual consultation with a doctor? You need a cr…" at bounding box center [709, 667] width 1186 height 67
click at [748, 652] on link "What do I need to bring to my virtual consultation with a doctor?" at bounding box center [694, 667] width 1157 height 31
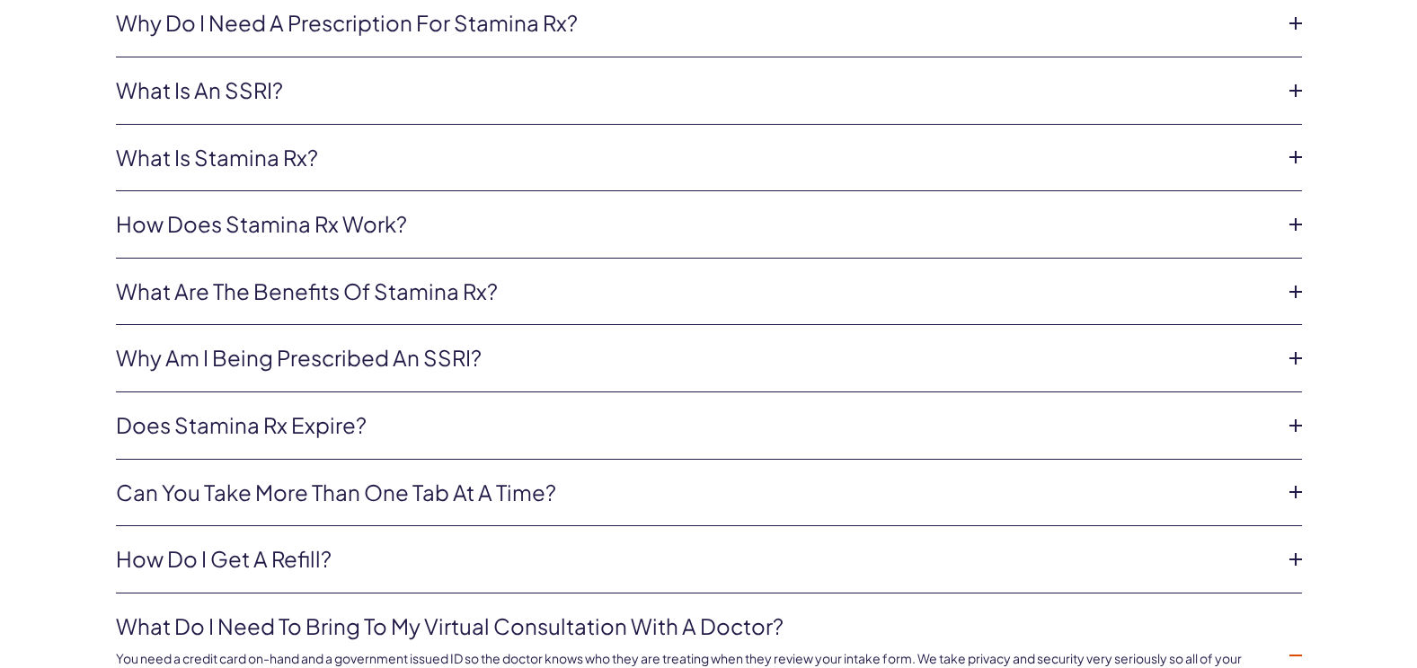
drag, startPoint x: 847, startPoint y: 575, endPoint x: 852, endPoint y: 602, distance: 27.3
click at [852, 602] on li "What do I need to bring to my virtual consultation with a doctor? You need a cr…" at bounding box center [709, 657] width 1186 height 126
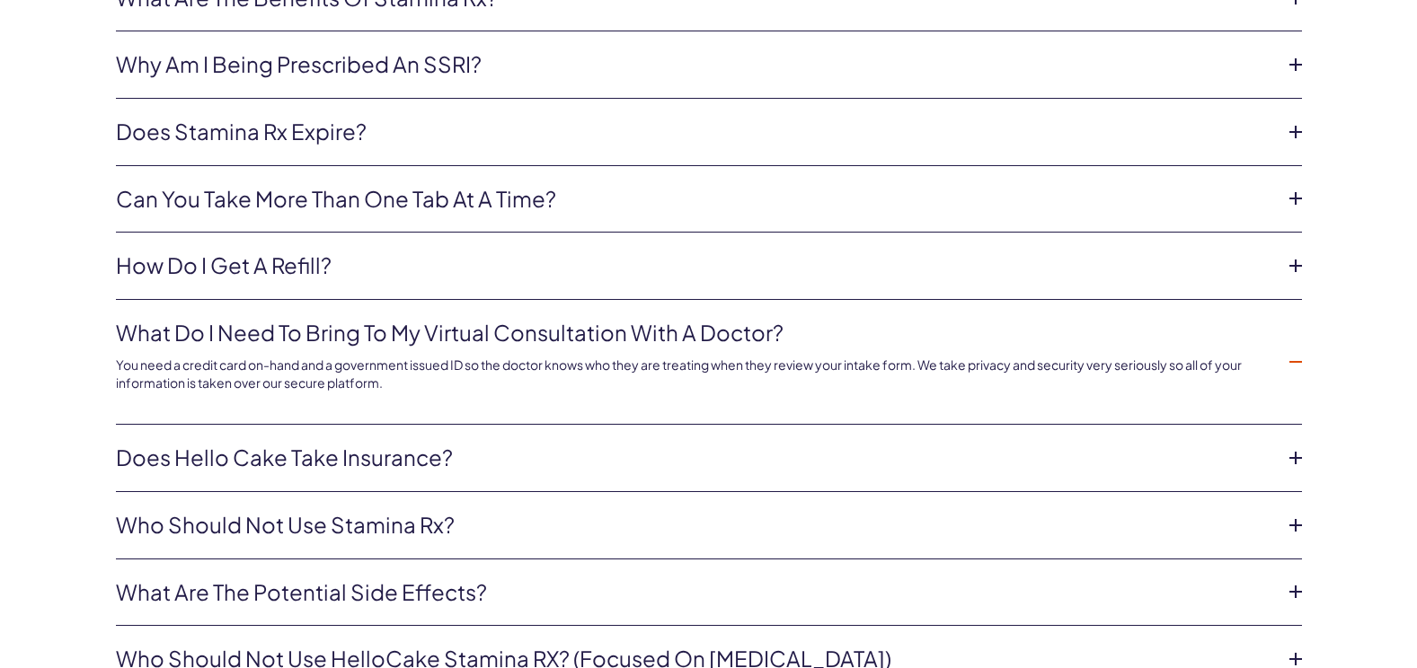
scroll to position [5875, 0]
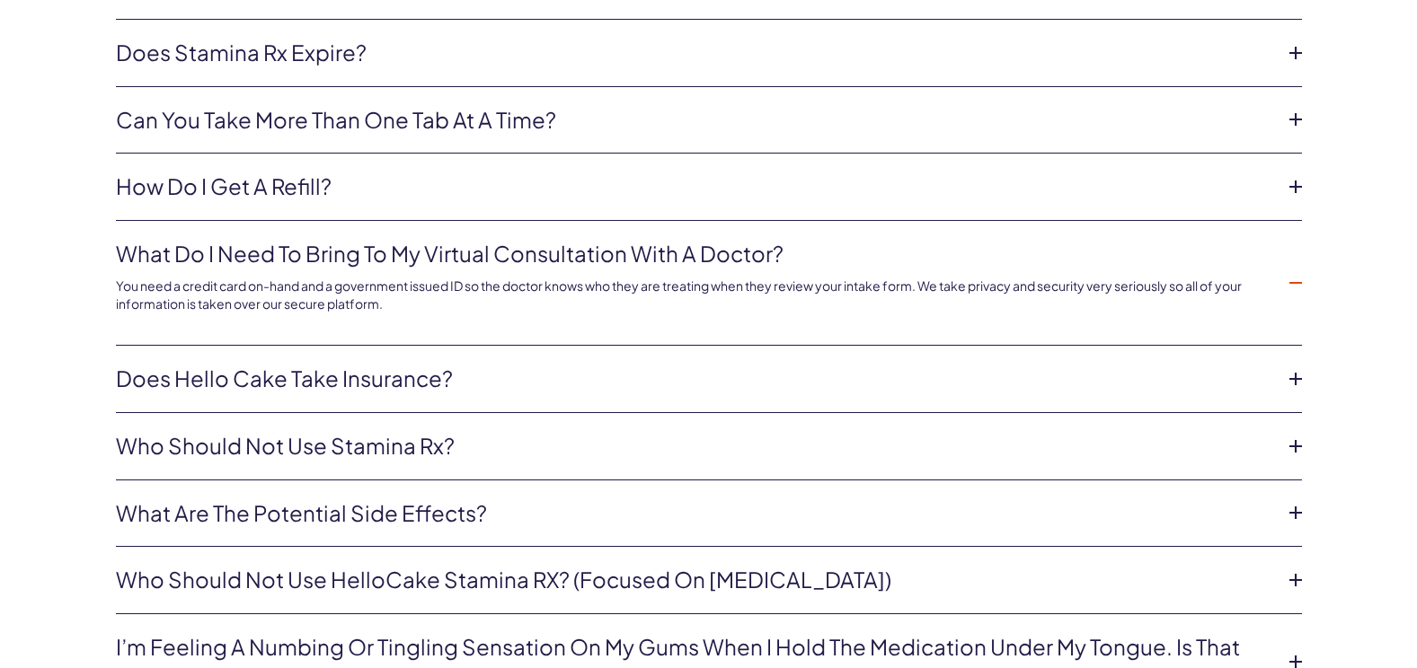
click at [547, 364] on link "Does Hello Cake take insurance?" at bounding box center [694, 379] width 1157 height 31
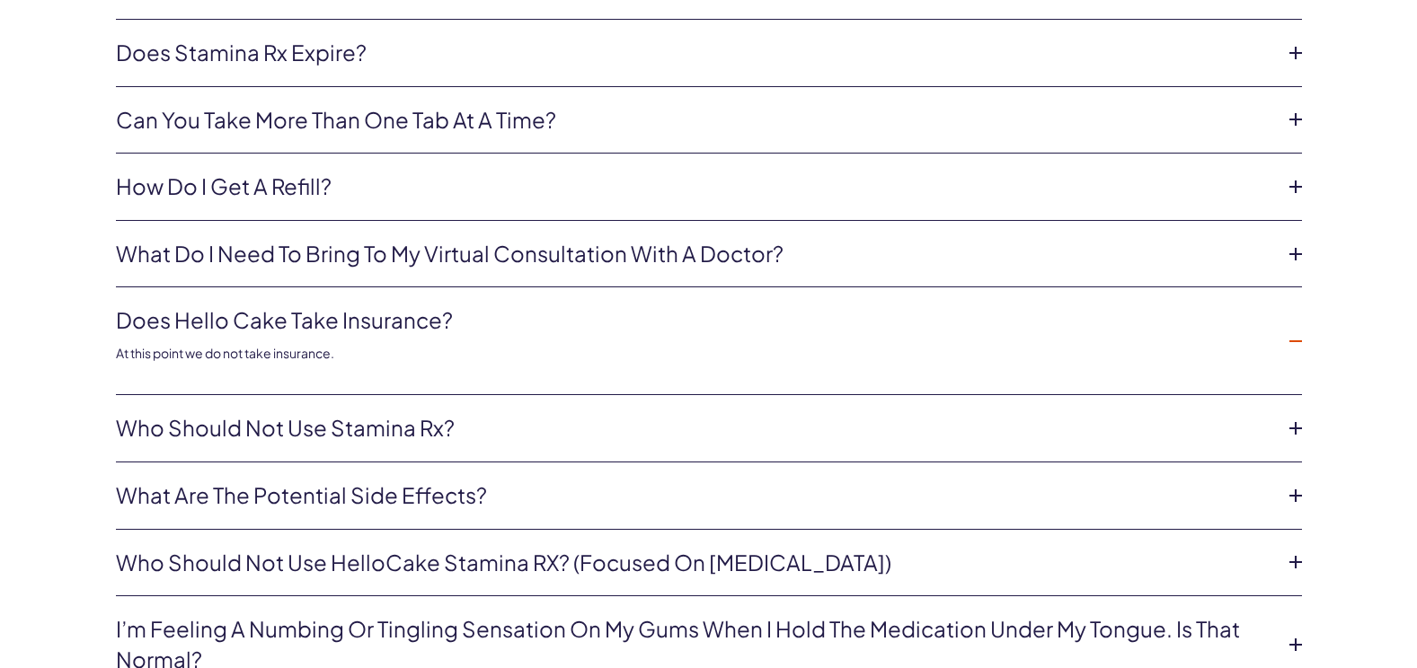
click at [530, 413] on link "Who should not use Stamina Rx?" at bounding box center [694, 428] width 1157 height 31
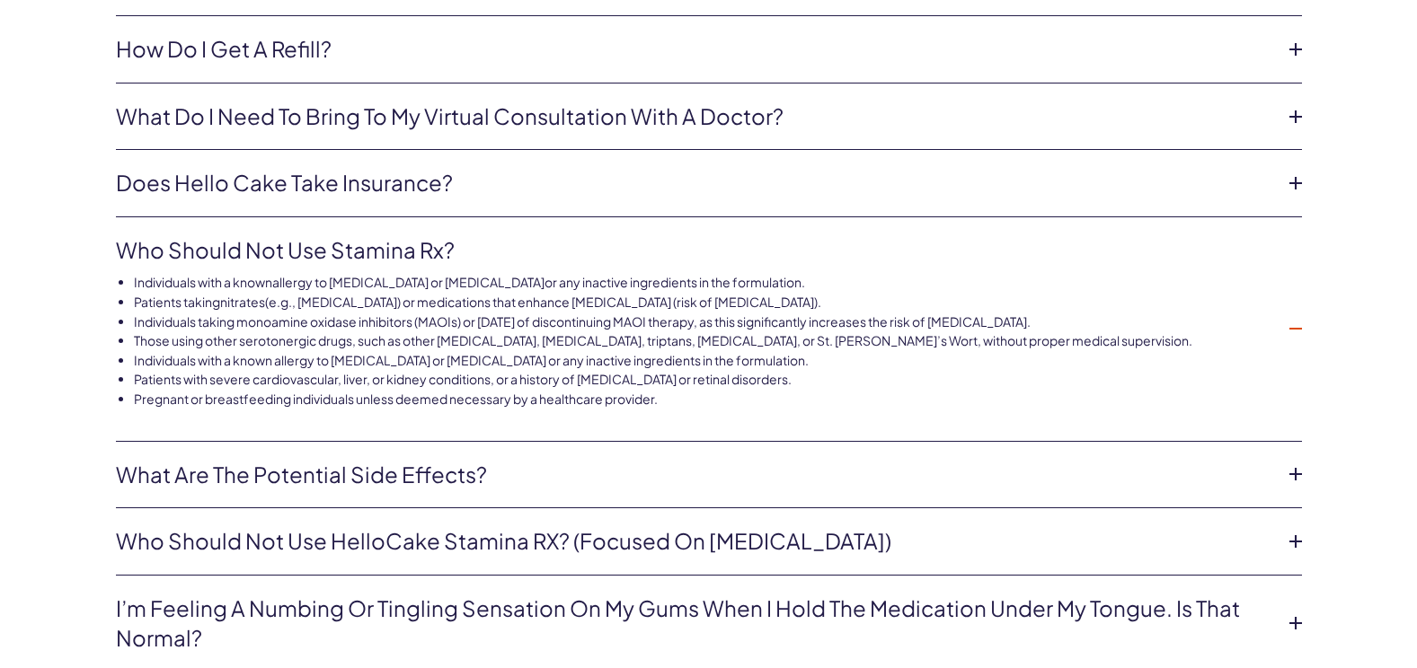
scroll to position [6138, 0]
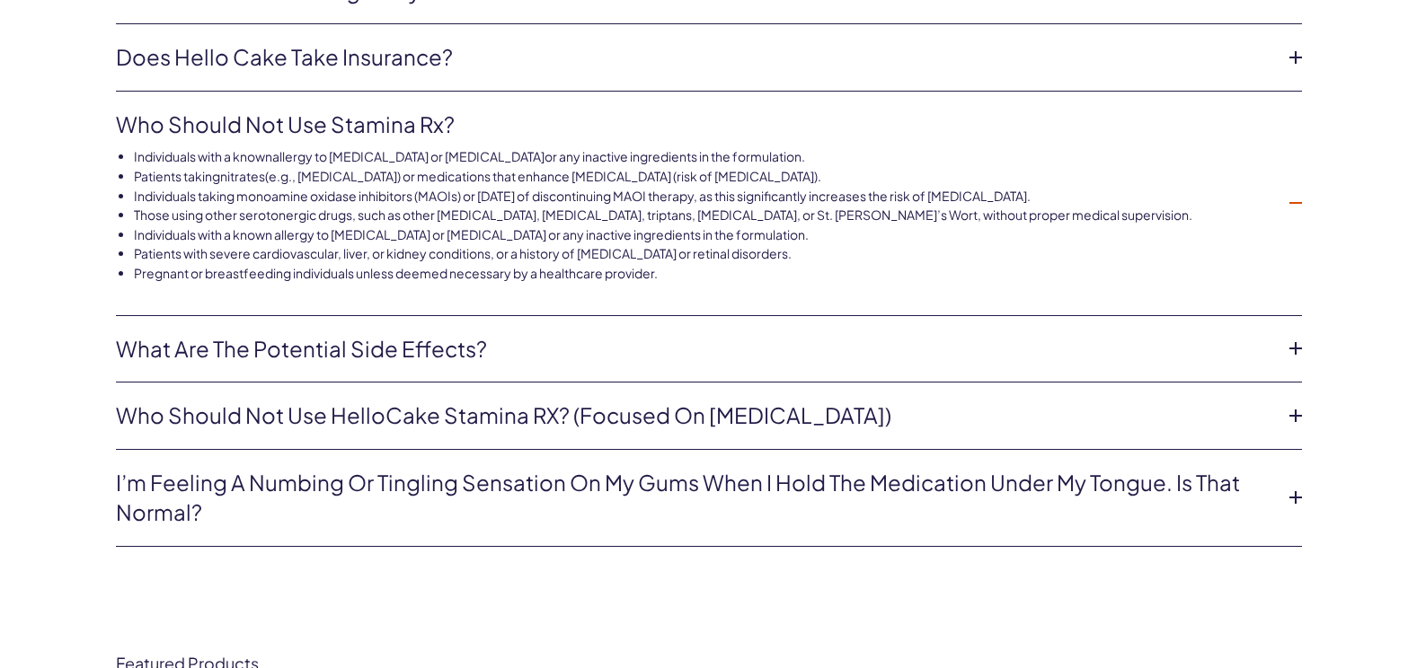
click at [1252, 472] on link "I’m feeling a numbing or tingling sensation on my gums when I hold the medicati…" at bounding box center [694, 498] width 1157 height 60
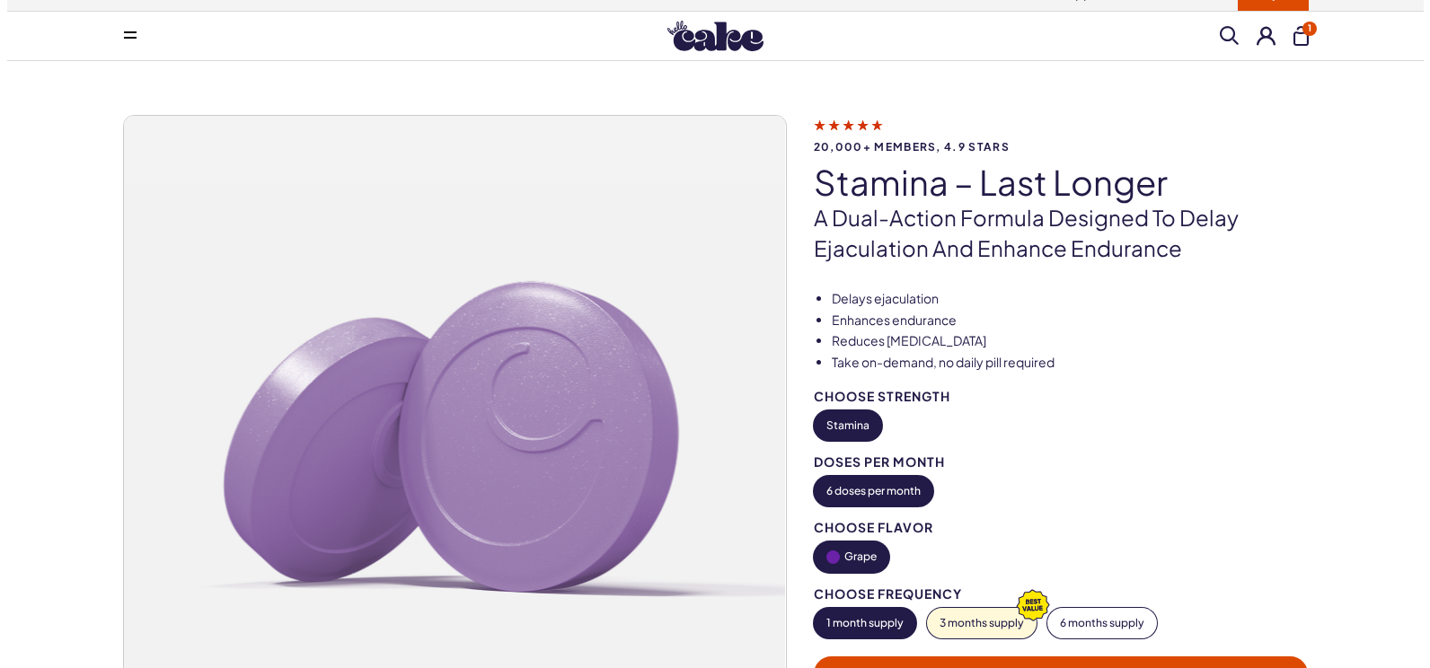
scroll to position [0, 0]
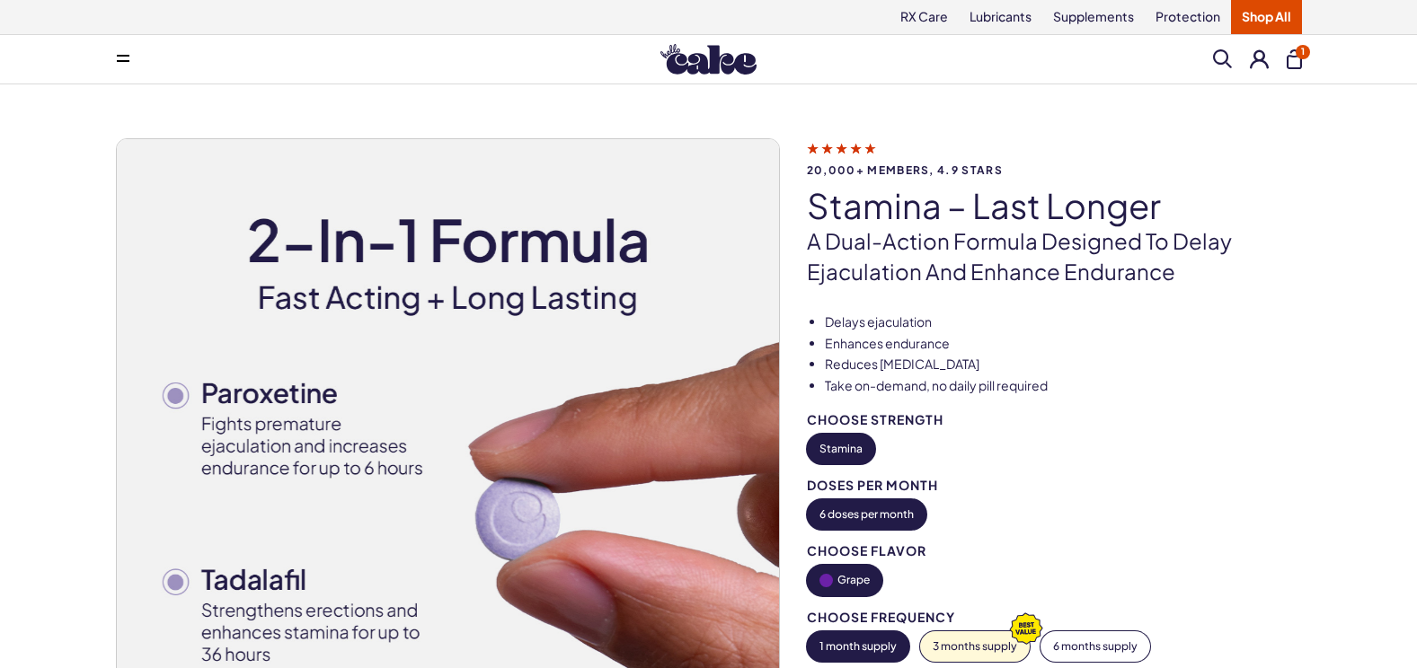
click at [1293, 62] on button "1" at bounding box center [1293, 59] width 15 height 20
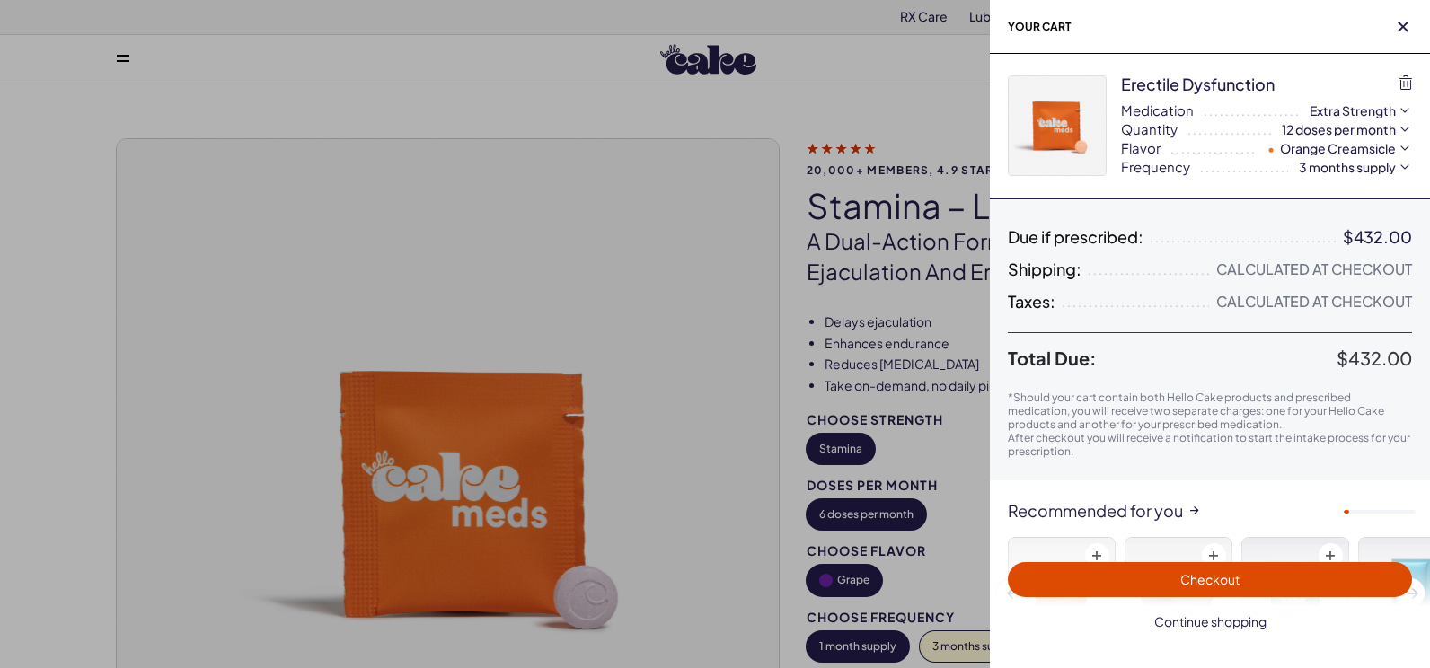
click at [1355, 571] on span "Checkout" at bounding box center [1210, 580] width 383 height 21
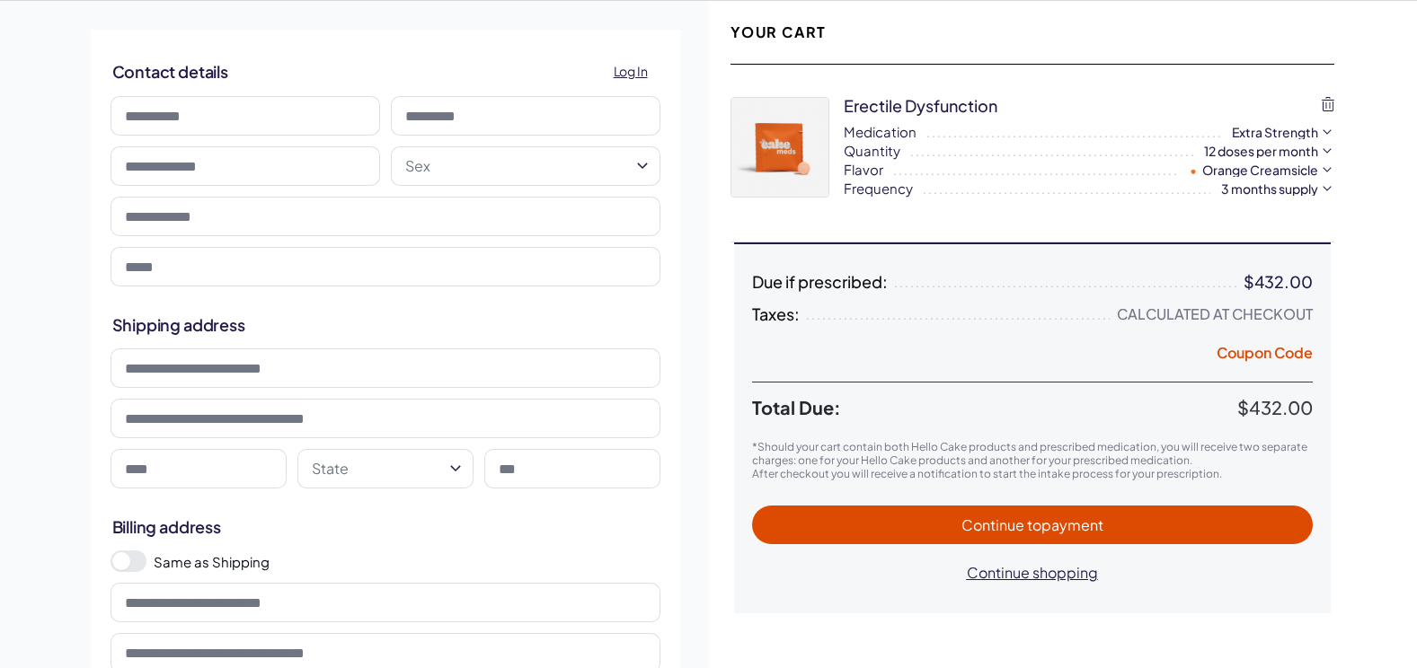
scroll to position [127, 0]
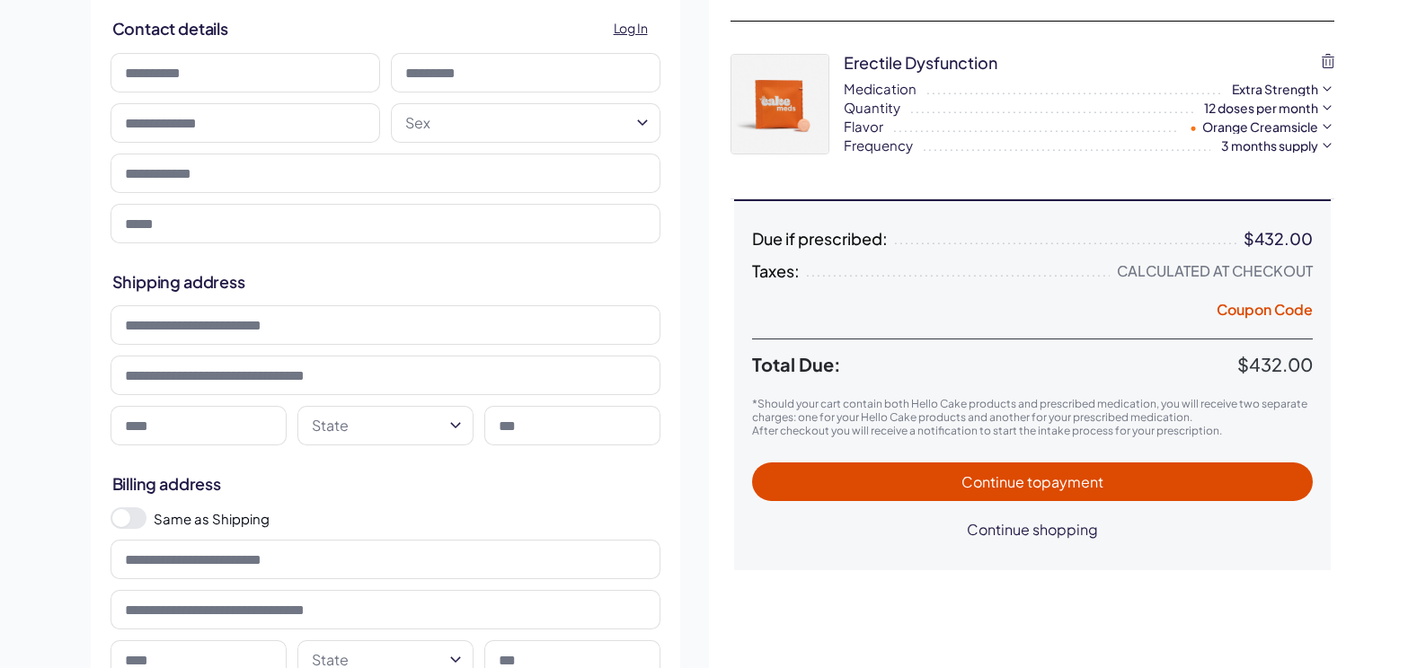
click at [1061, 524] on span "Continue shopping" at bounding box center [1032, 529] width 131 height 19
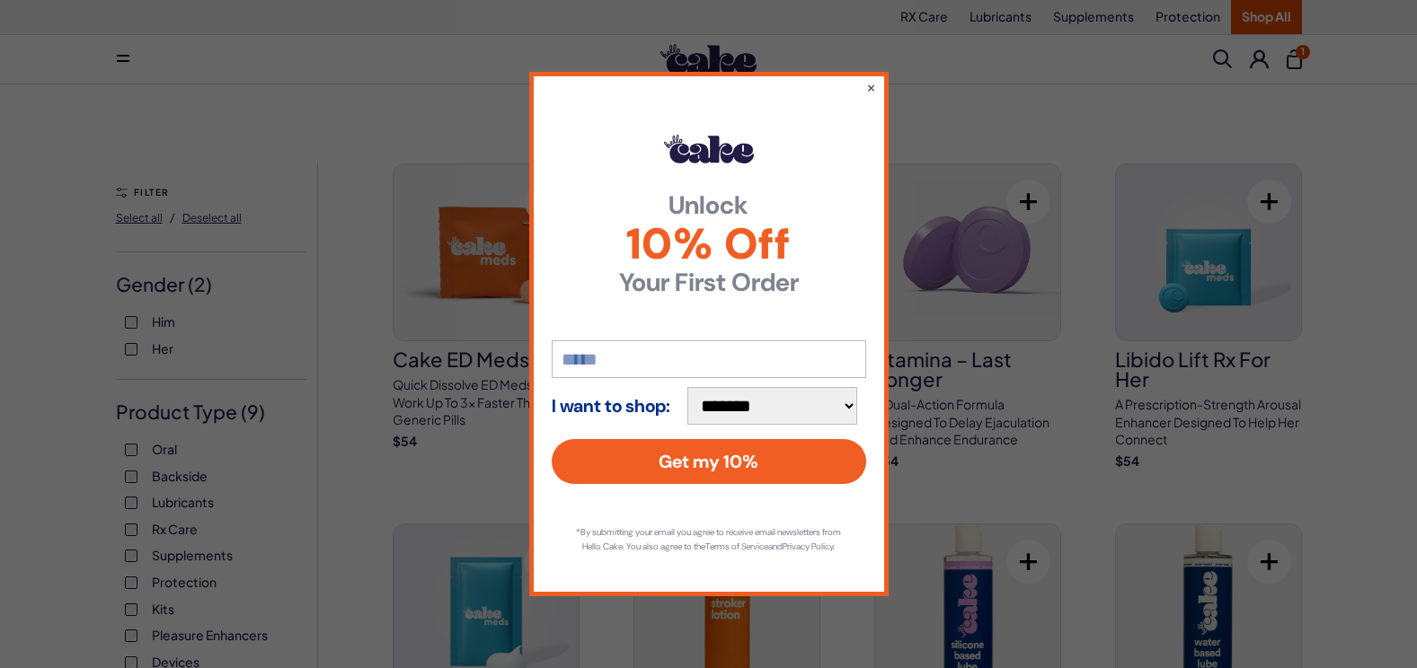
click at [910, 361] on div "**********" at bounding box center [708, 334] width 1417 height 668
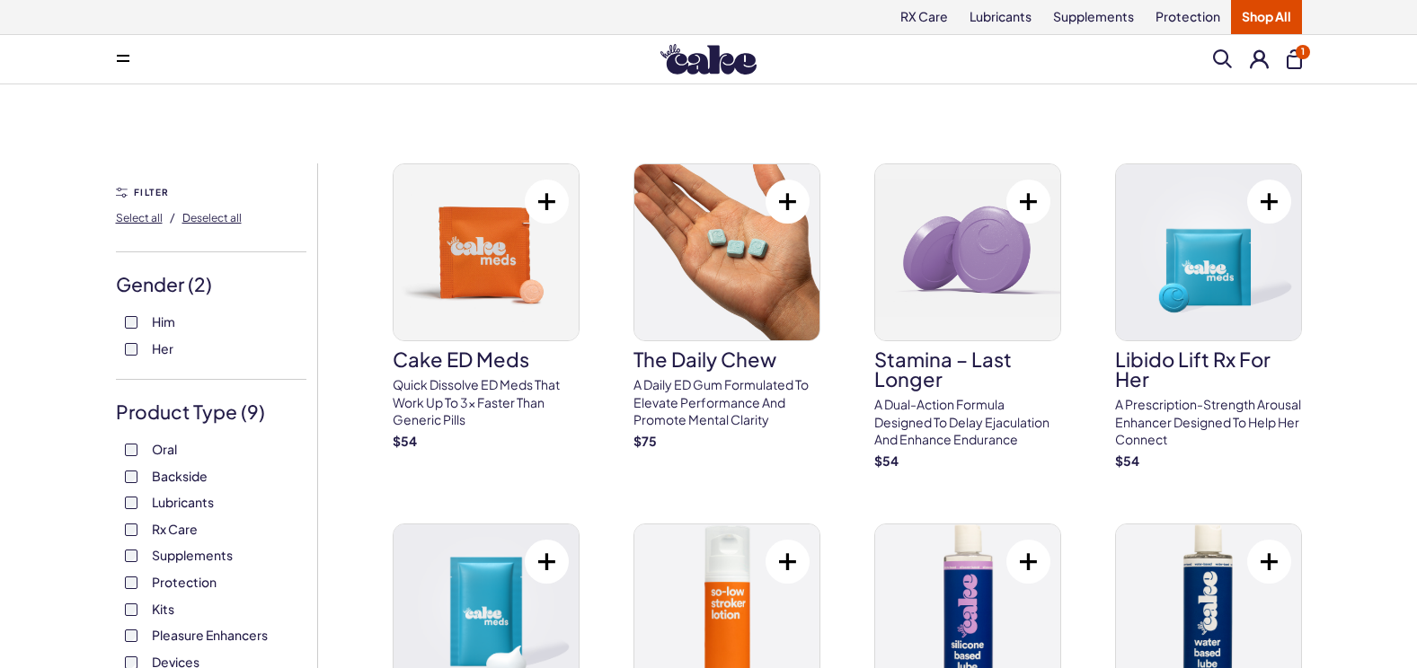
click at [910, 361] on h3 "Stamina – Last Longer" at bounding box center [967, 369] width 187 height 40
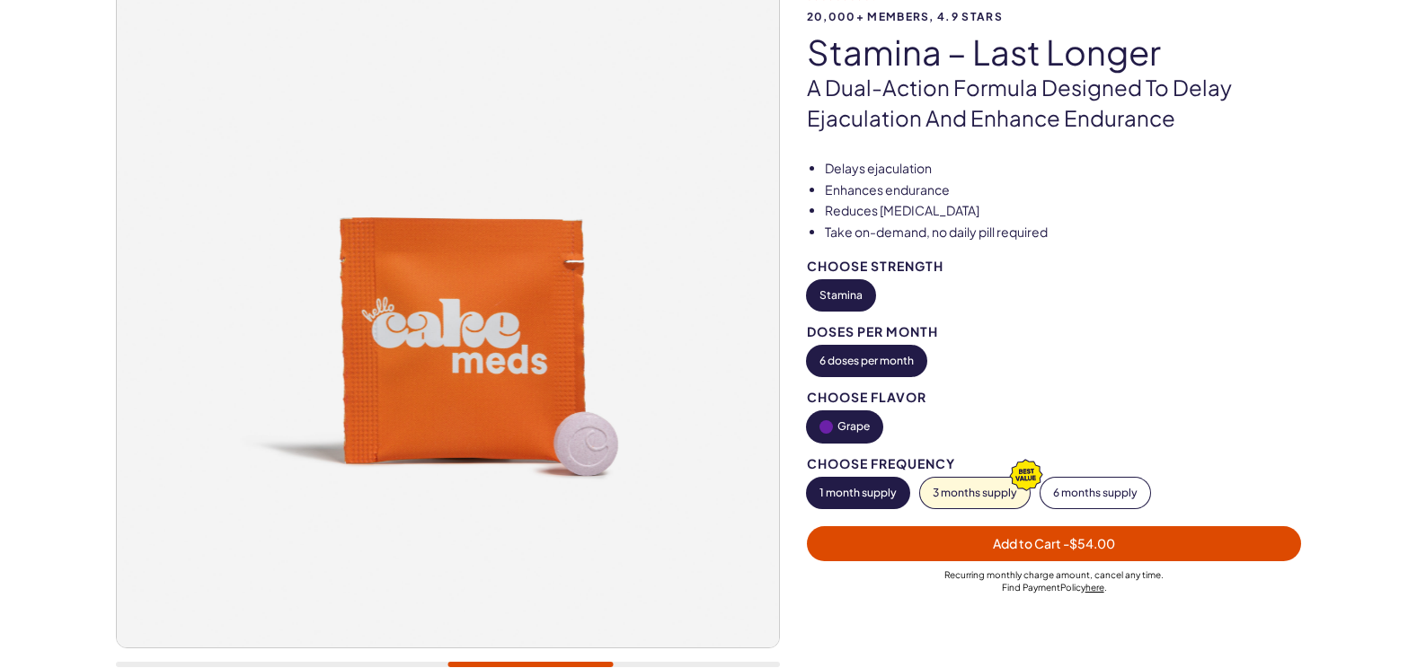
scroll to position [231, 0]
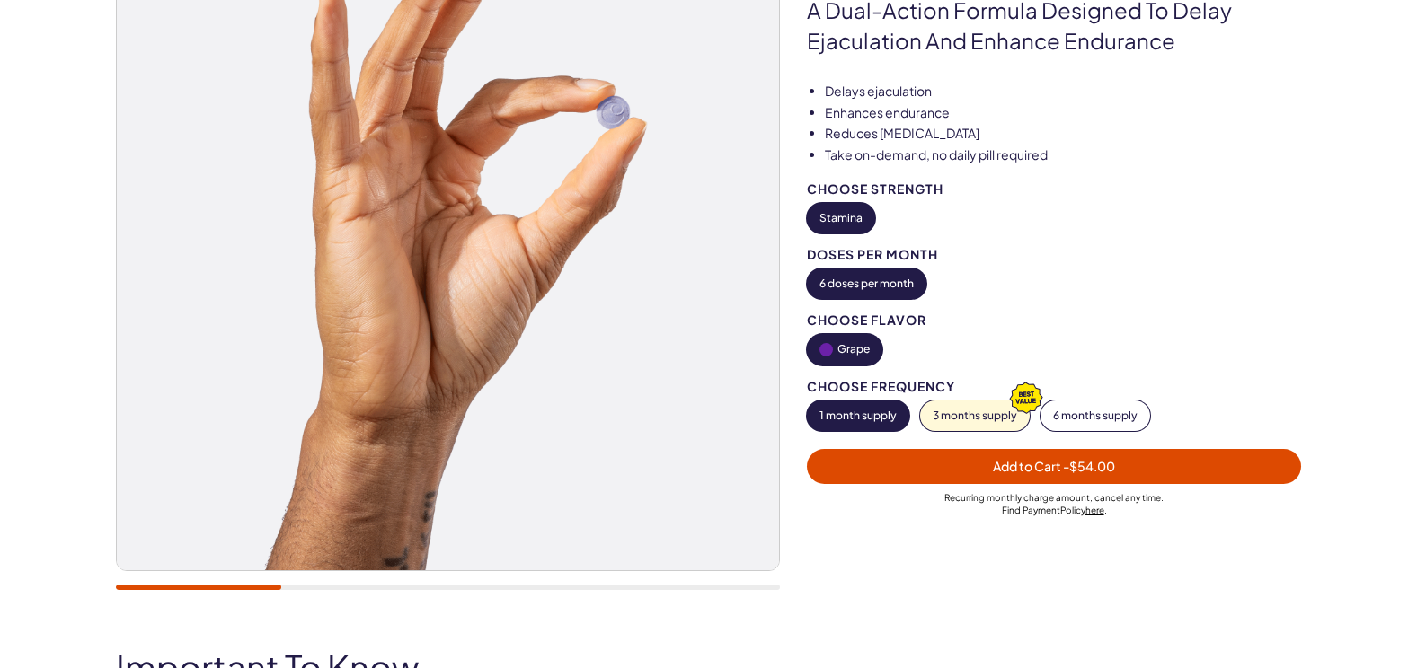
click at [1111, 471] on span "- $54.00" at bounding box center [1089, 466] width 52 height 16
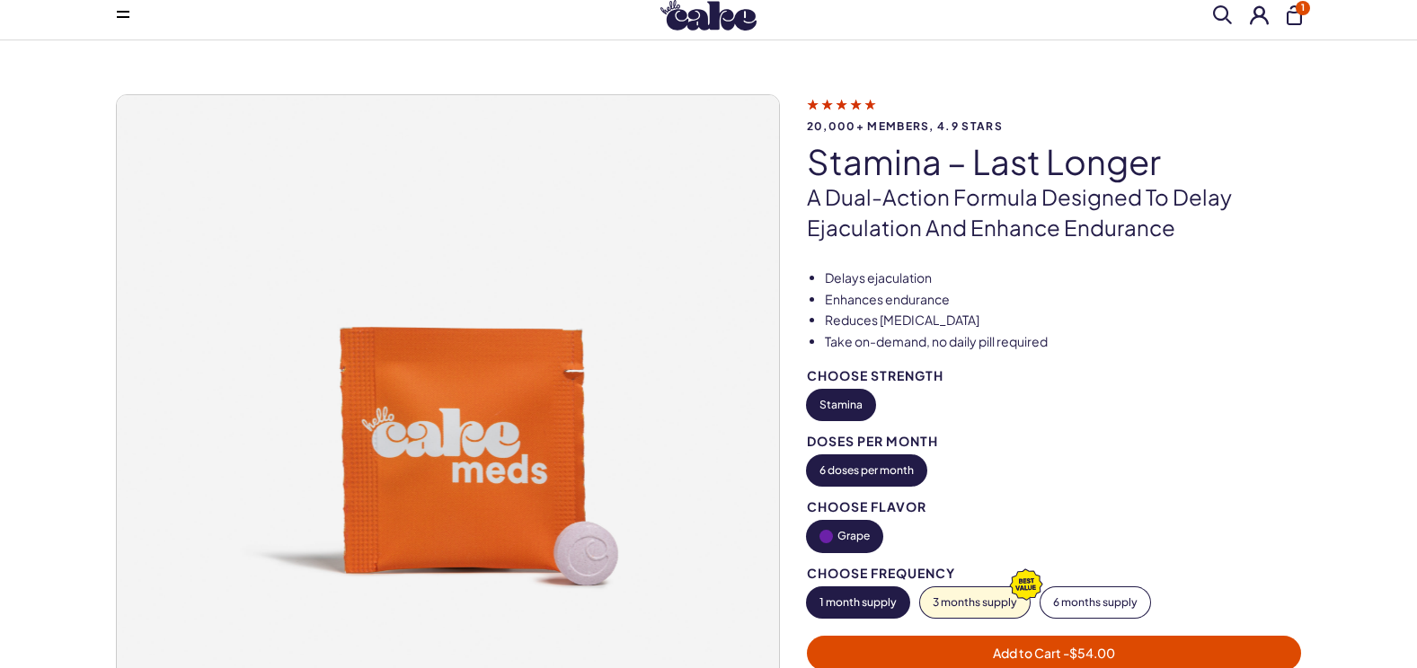
scroll to position [0, 0]
